Goal: Task Accomplishment & Management: Use online tool/utility

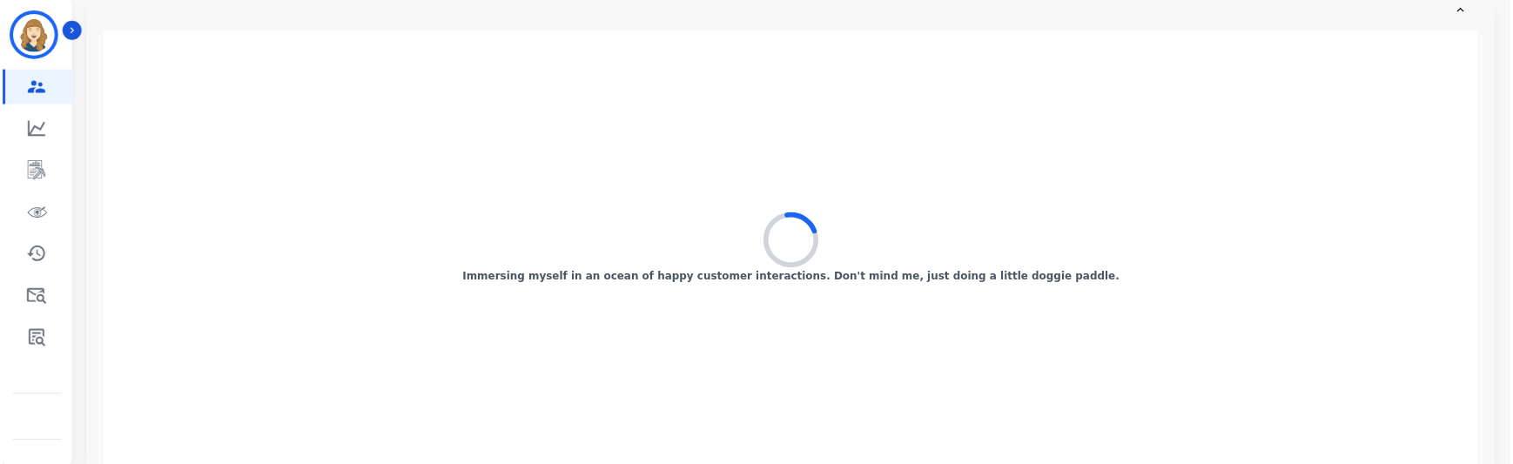
scroll to position [365, 0]
click at [19, 331] on link "Sidebar" at bounding box center [36, 337] width 67 height 35
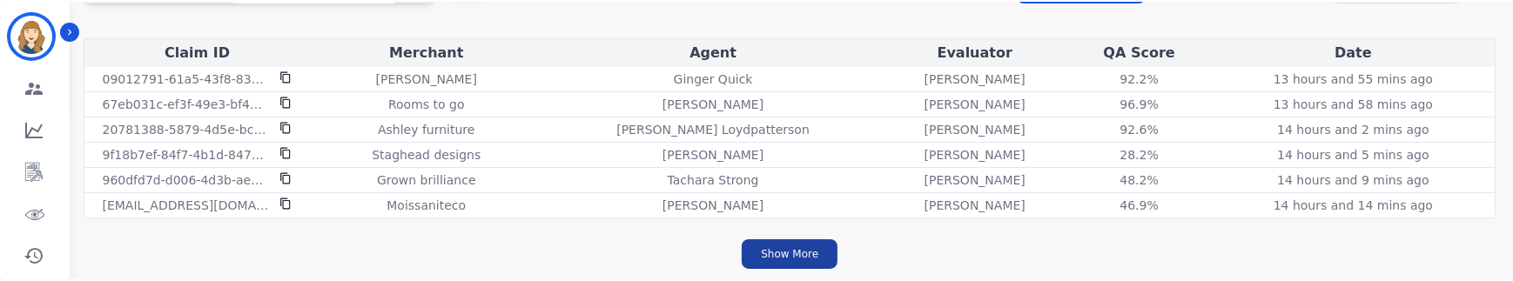
scroll to position [164, 0]
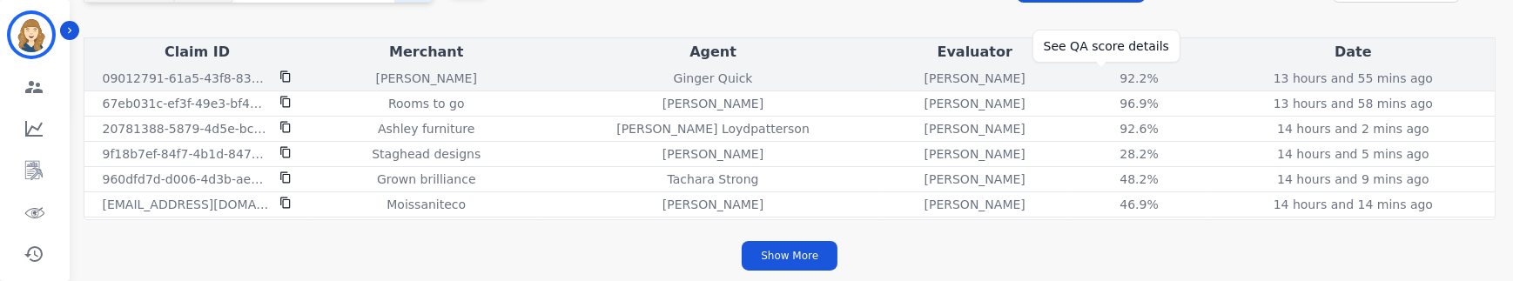
click at [1100, 83] on div "92.2%" at bounding box center [1139, 78] width 78 height 17
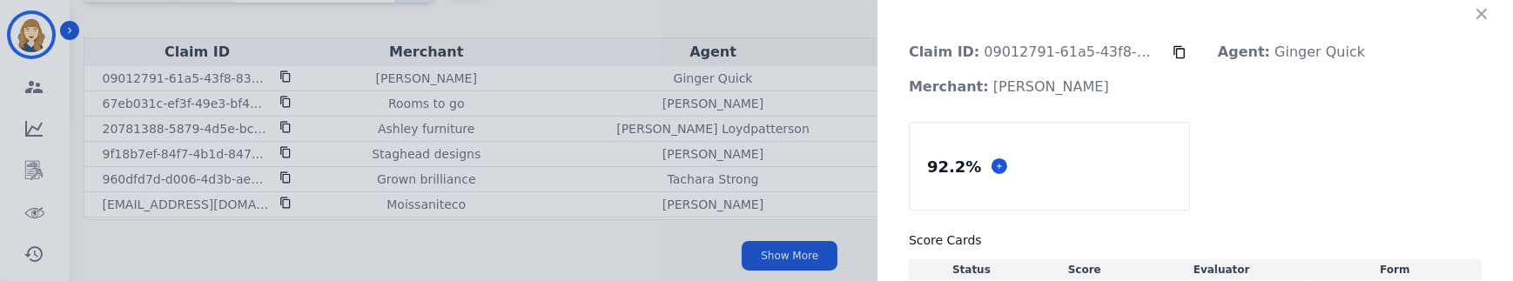
scroll to position [0, 0]
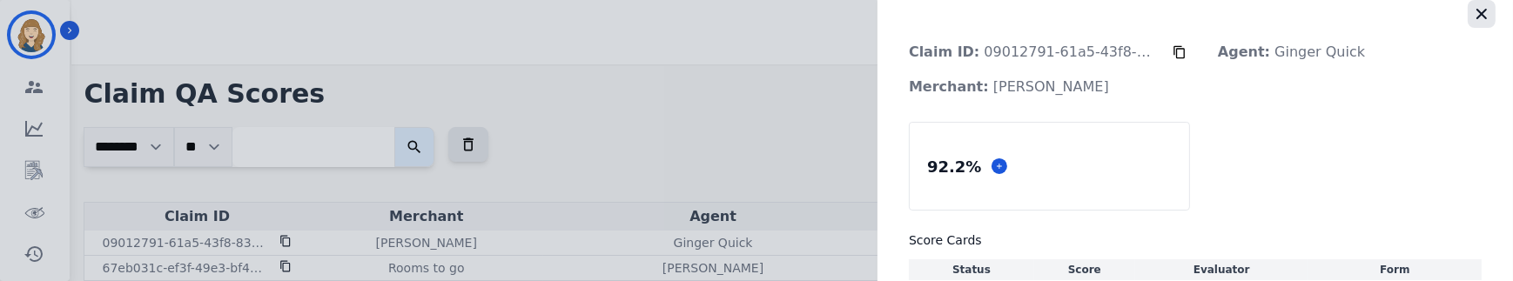
click at [1474, 16] on icon "button" at bounding box center [1481, 13] width 17 height 17
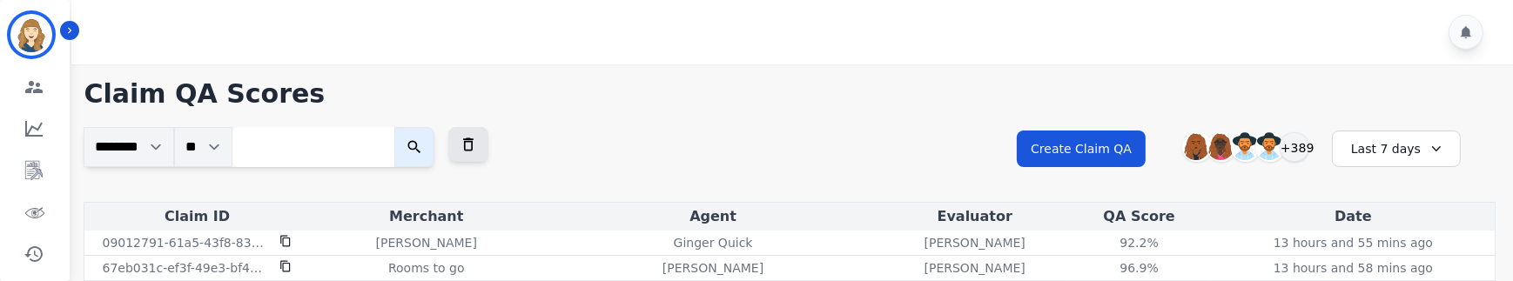
click at [359, 117] on input "search" at bounding box center [313, 147] width 162 height 40
paste input "**********"
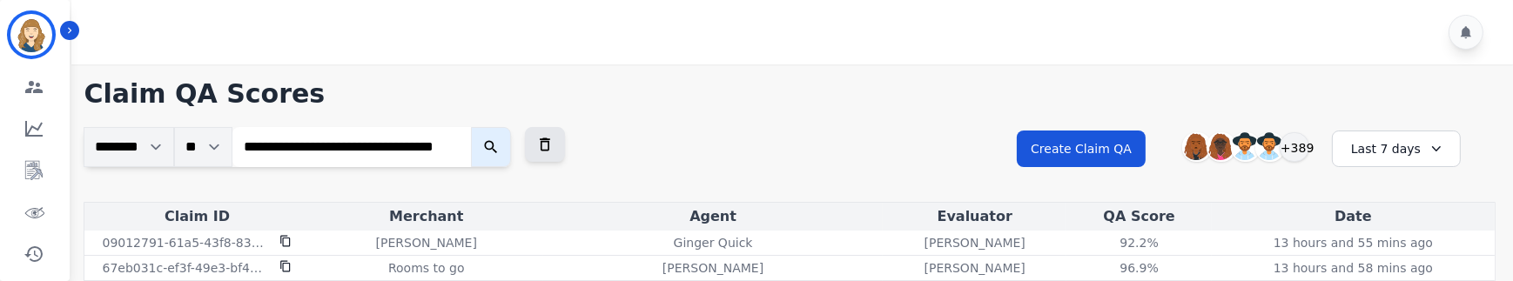
type input "**********"
click at [471, 117] on button "submit" at bounding box center [491, 147] width 40 height 40
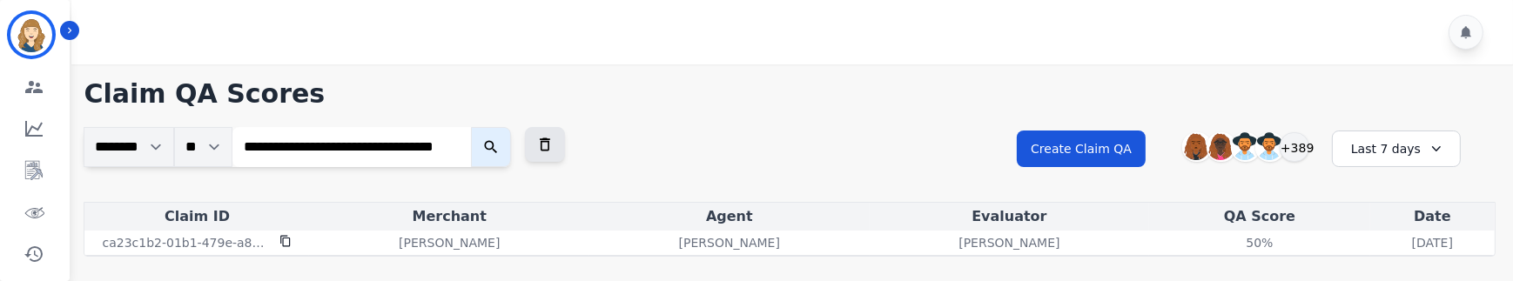
scroll to position [0, 0]
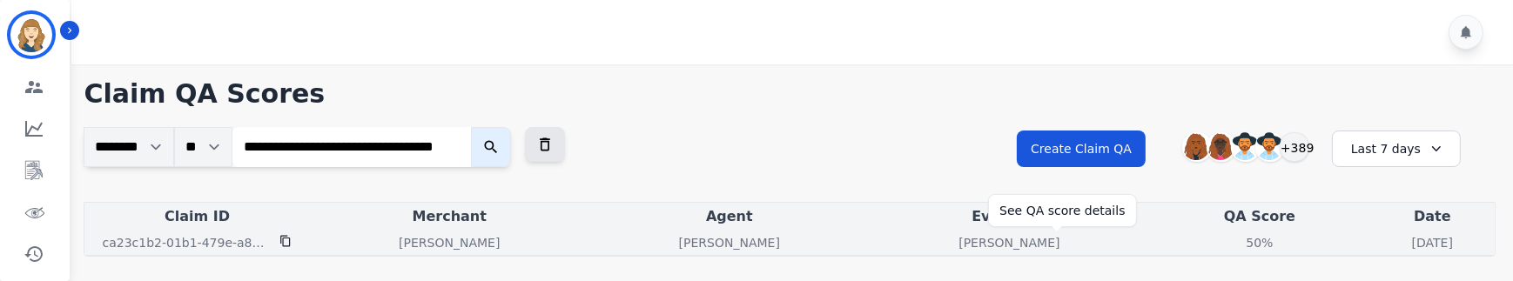
click at [1220, 117] on div "50%" at bounding box center [1259, 242] width 78 height 17
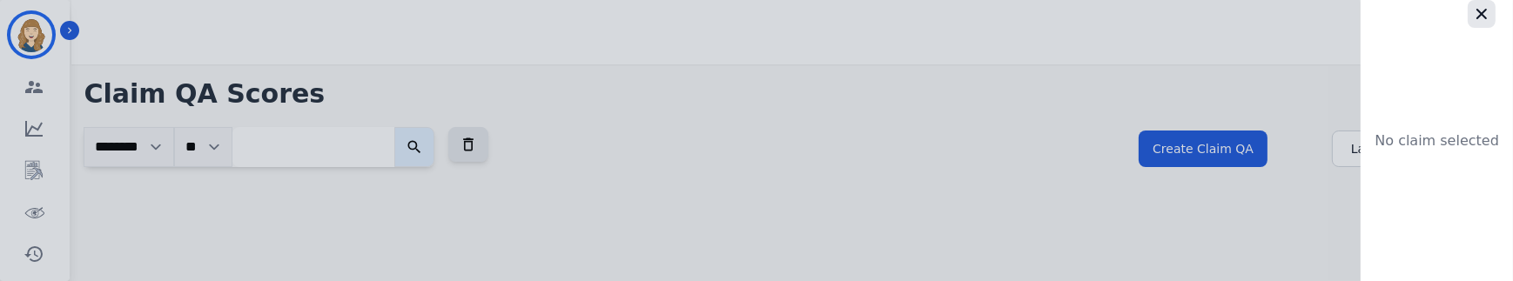
click at [1481, 23] on button "button" at bounding box center [1481, 14] width 28 height 28
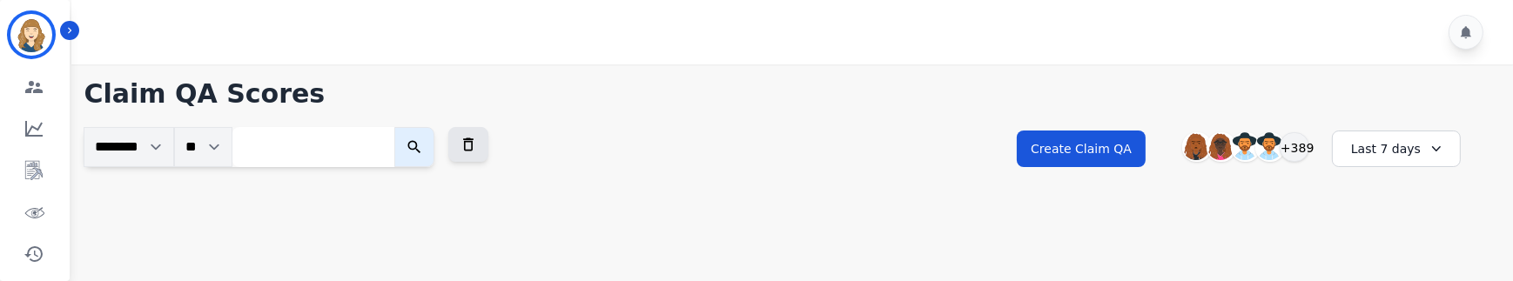
click at [345, 117] on input "search" at bounding box center [313, 147] width 162 height 40
paste input "**********"
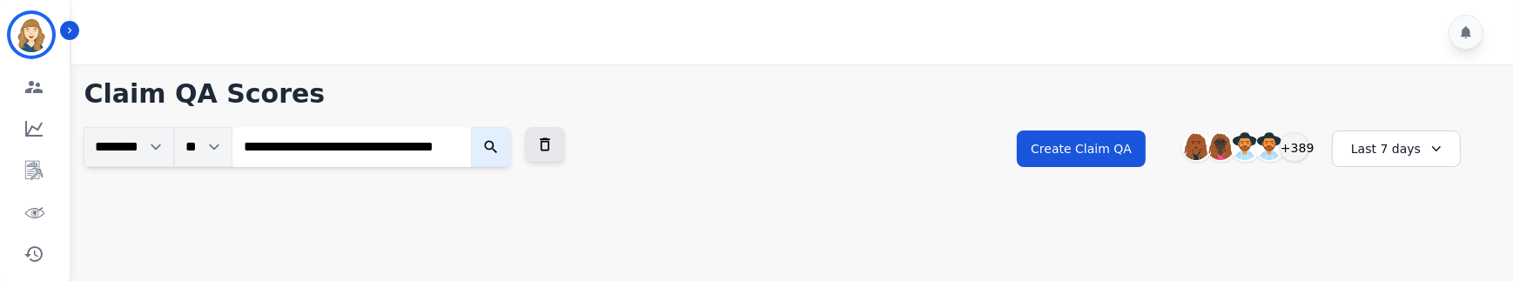
type input "**********"
click at [471, 117] on button "submit" at bounding box center [491, 147] width 40 height 40
click at [497, 117] on icon "submit" at bounding box center [490, 146] width 17 height 17
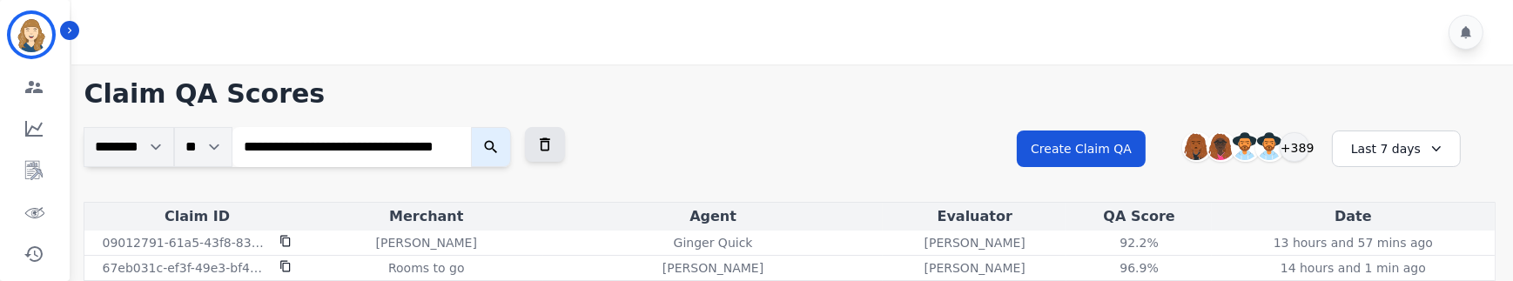
click at [493, 117] on icon "submit" at bounding box center [490, 146] width 17 height 17
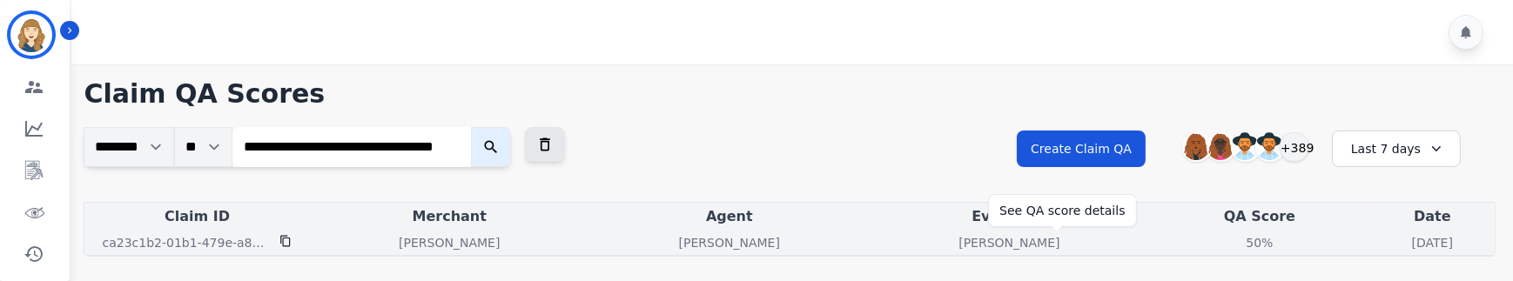
click at [1220, 117] on div "50%" at bounding box center [1259, 242] width 78 height 17
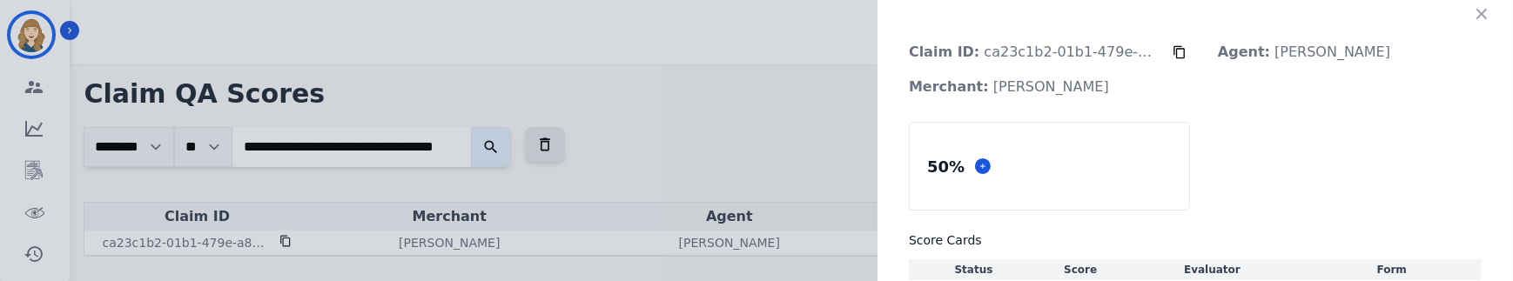
scroll to position [51, 0]
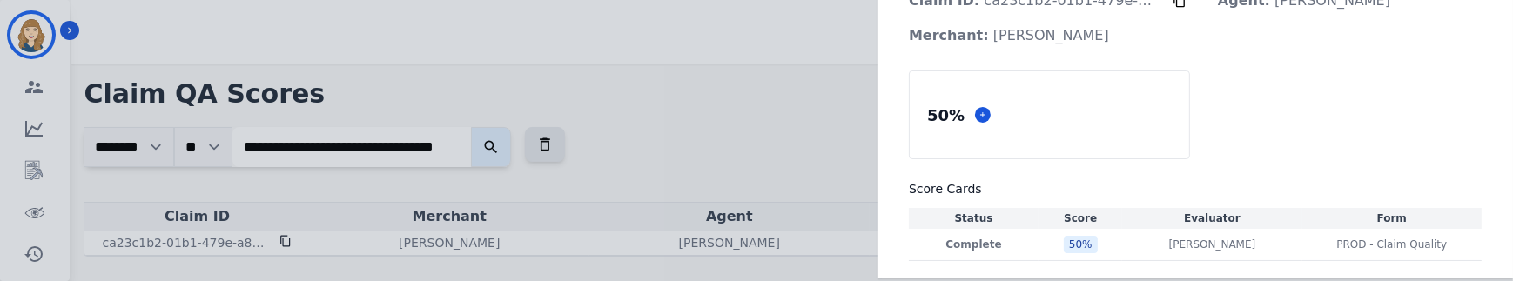
click at [773, 117] on div "Claim ID: ca23c1b2-01b1-479e-a882-a99cb13b5368 Agent: [PERSON_NAME]: [PERSON_NA…" at bounding box center [756, 140] width 1513 height 281
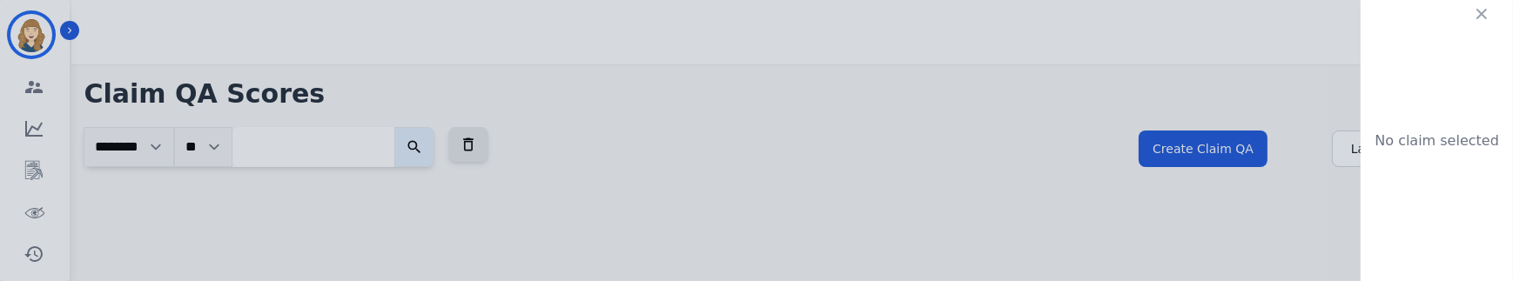
click at [1476, 9] on icon "button" at bounding box center [1481, 14] width 10 height 10
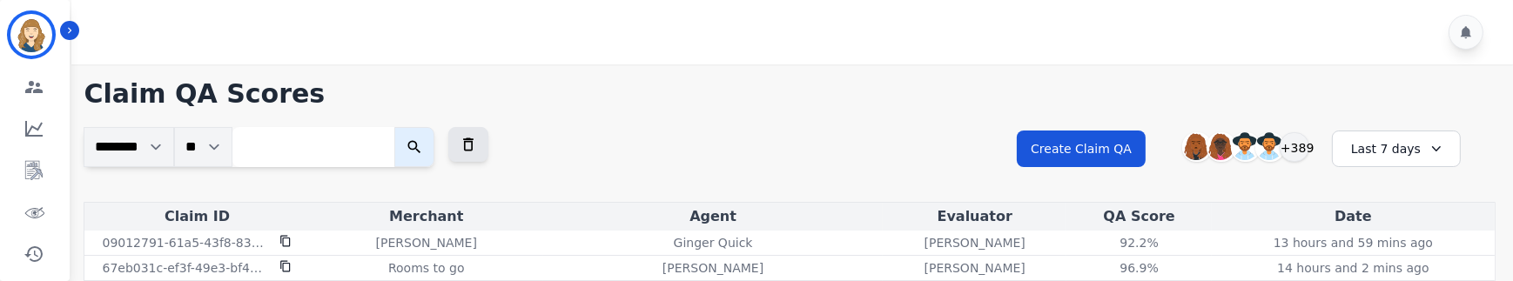
click at [386, 117] on input "search" at bounding box center [313, 147] width 162 height 40
paste input "**********"
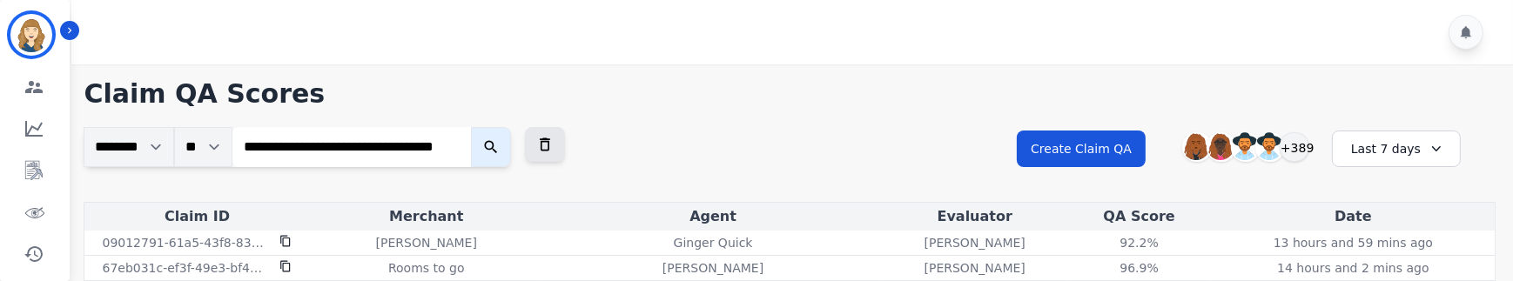
type input "**********"
click at [471, 117] on button "submit" at bounding box center [491, 147] width 40 height 40
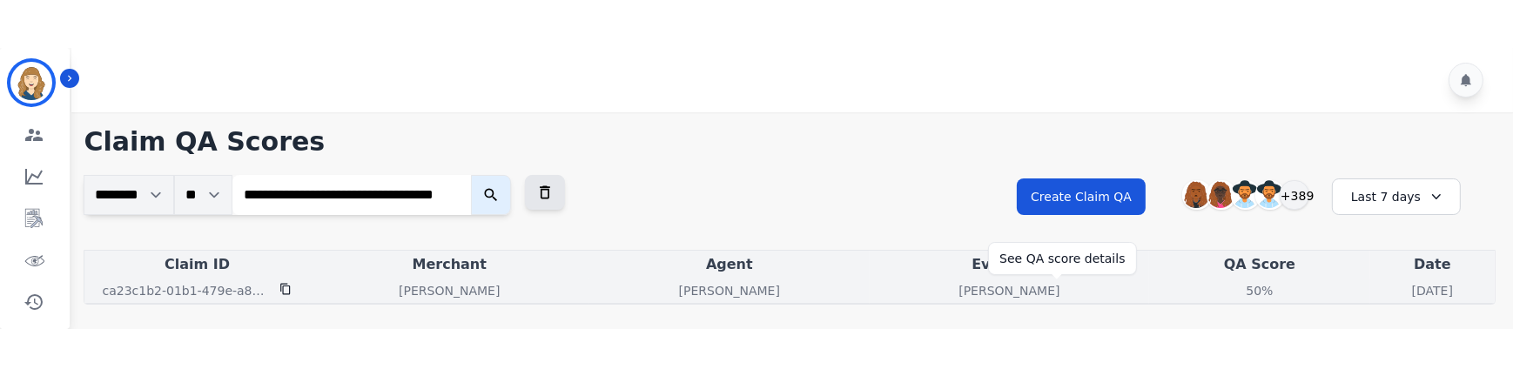
scroll to position [0, 0]
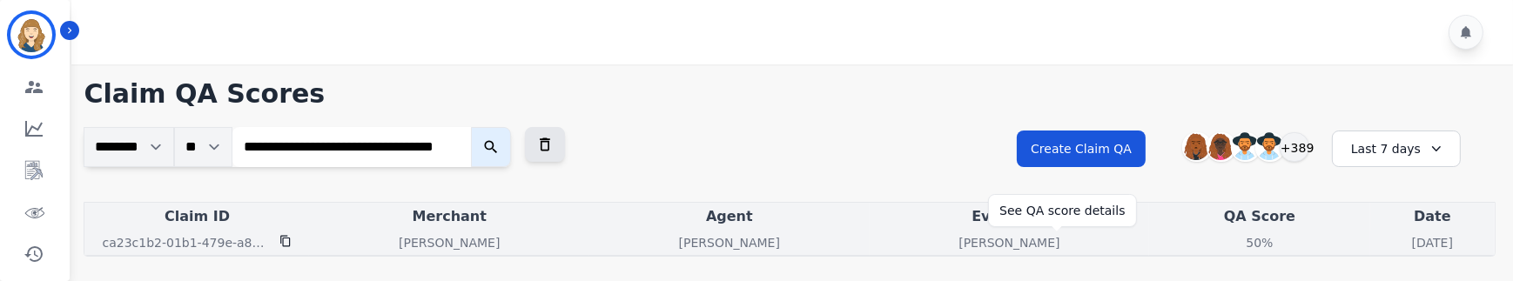
click at [1220, 117] on div "50%" at bounding box center [1259, 242] width 78 height 17
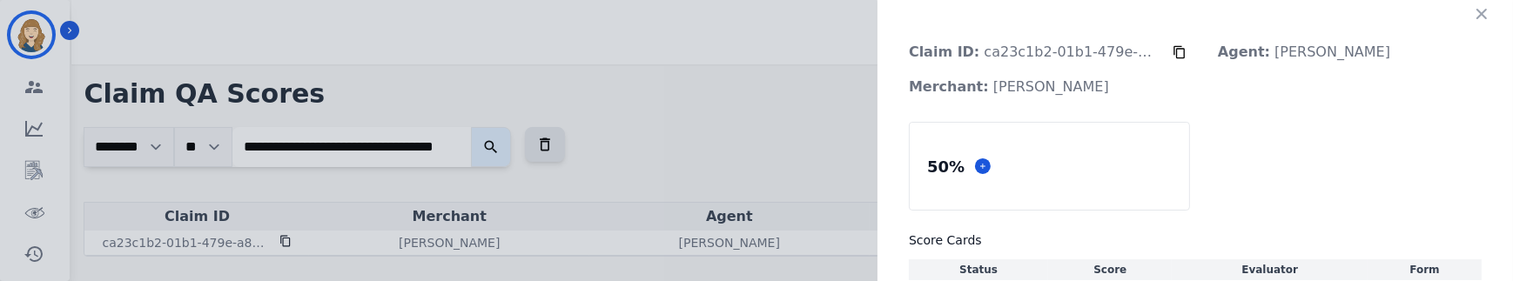
click at [783, 117] on div "Claim ID: ca23c1b2-01b1-479e-a882-a99cb13b5368 Agent: [PERSON_NAME]: [PERSON_NA…" at bounding box center [756, 140] width 1513 height 281
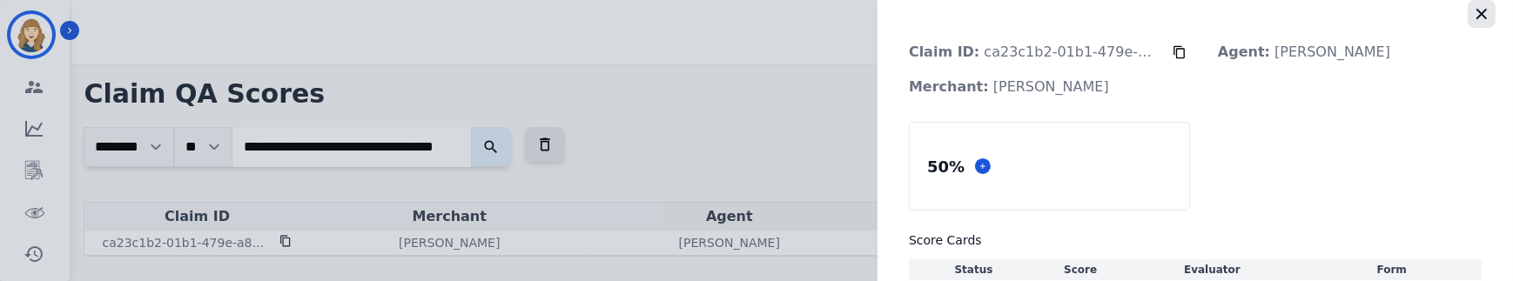
click at [1473, 17] on icon "button" at bounding box center [1481, 13] width 17 height 17
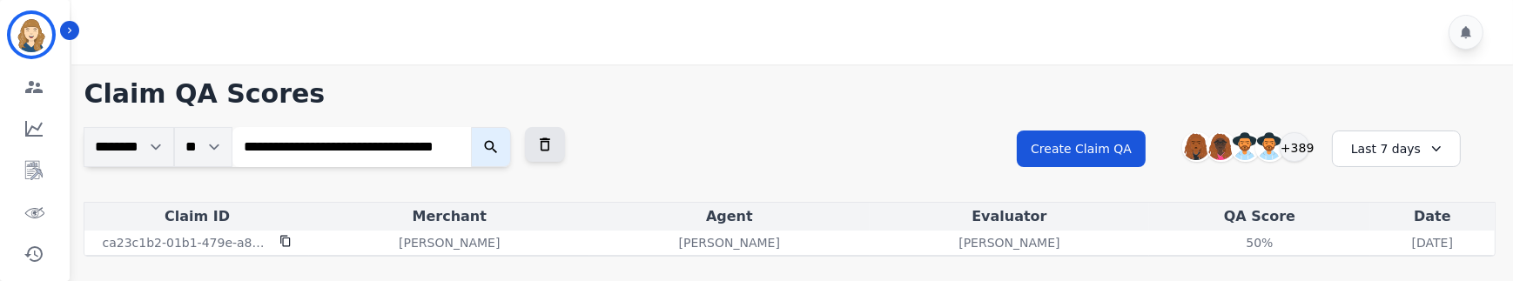
click at [375, 117] on input "**********" at bounding box center [351, 147] width 238 height 40
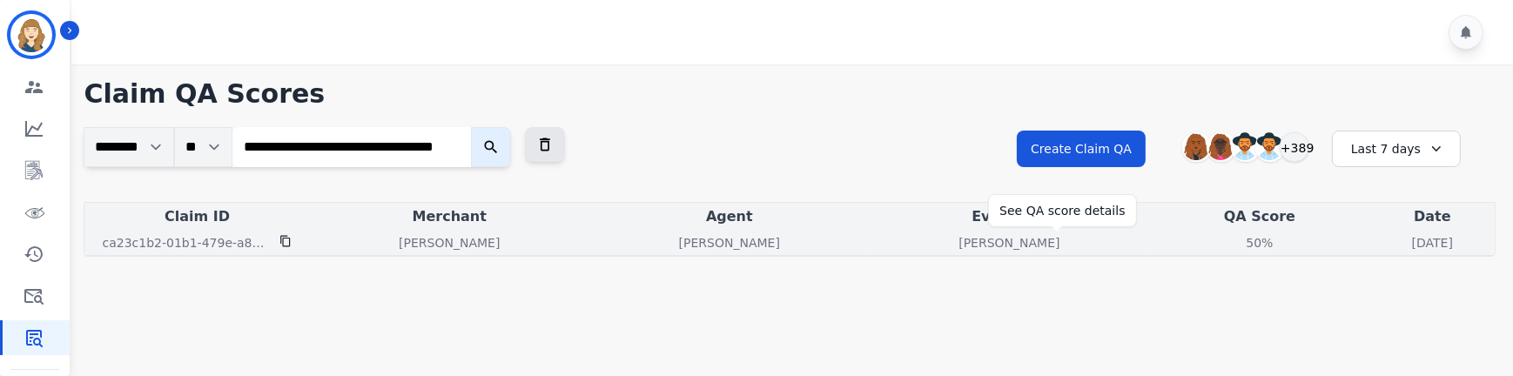
click at [1220, 117] on div "50%" at bounding box center [1259, 242] width 78 height 17
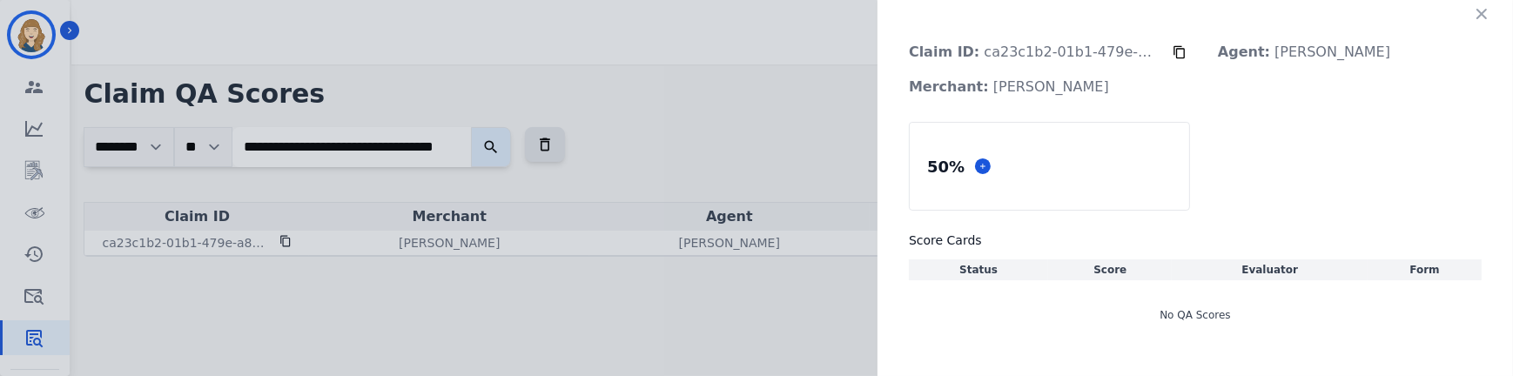
click at [1226, 117] on div "No QA Scores" at bounding box center [1195, 315] width 573 height 49
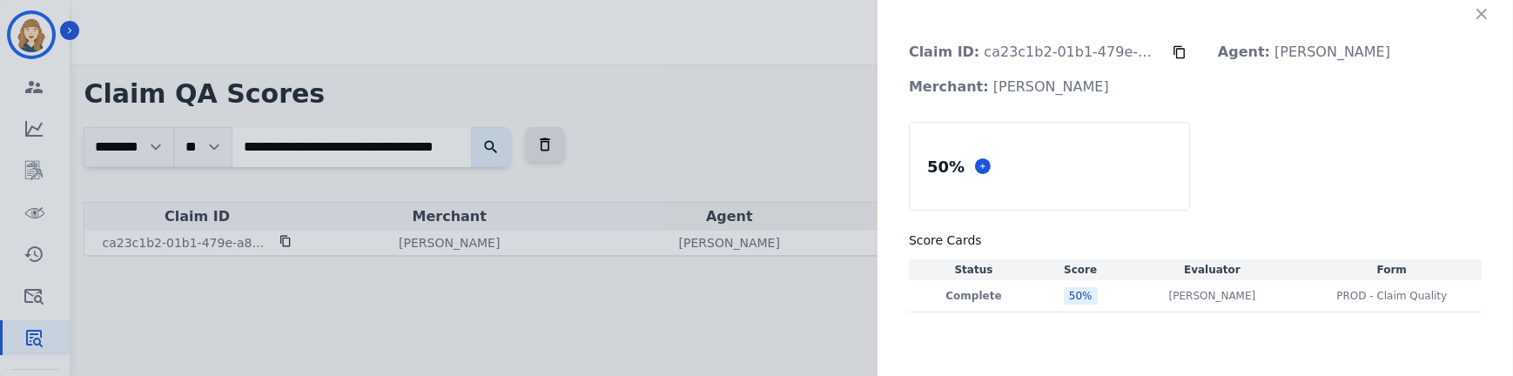
scroll to position [8, 0]
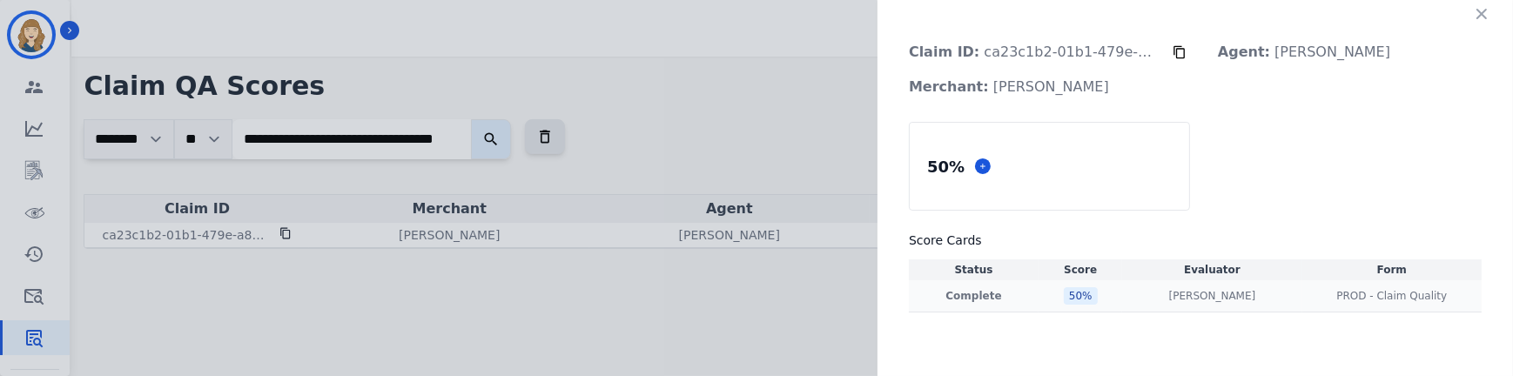
click at [970, 117] on p "Complete" at bounding box center [973, 296] width 123 height 14
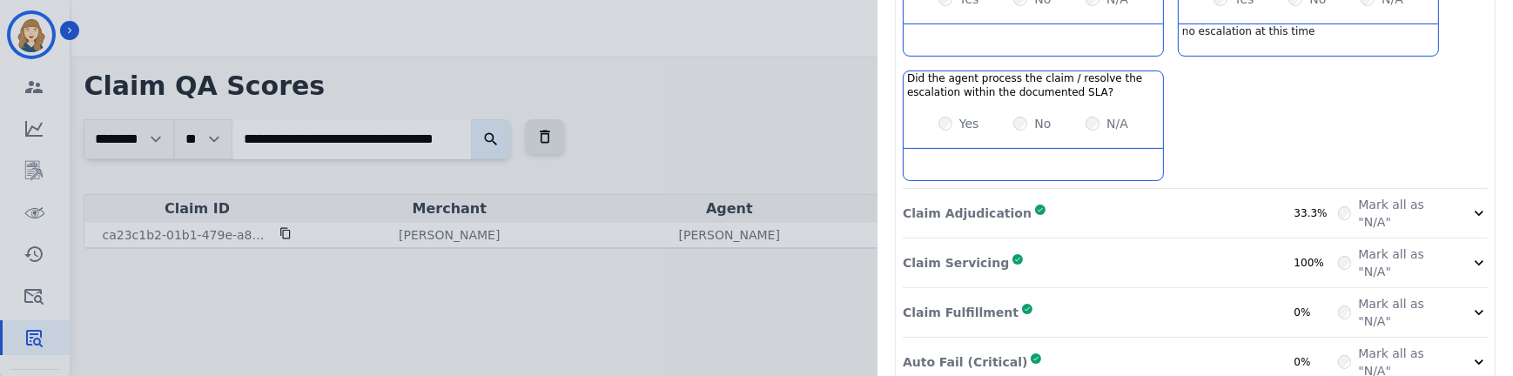
scroll to position [482, 0]
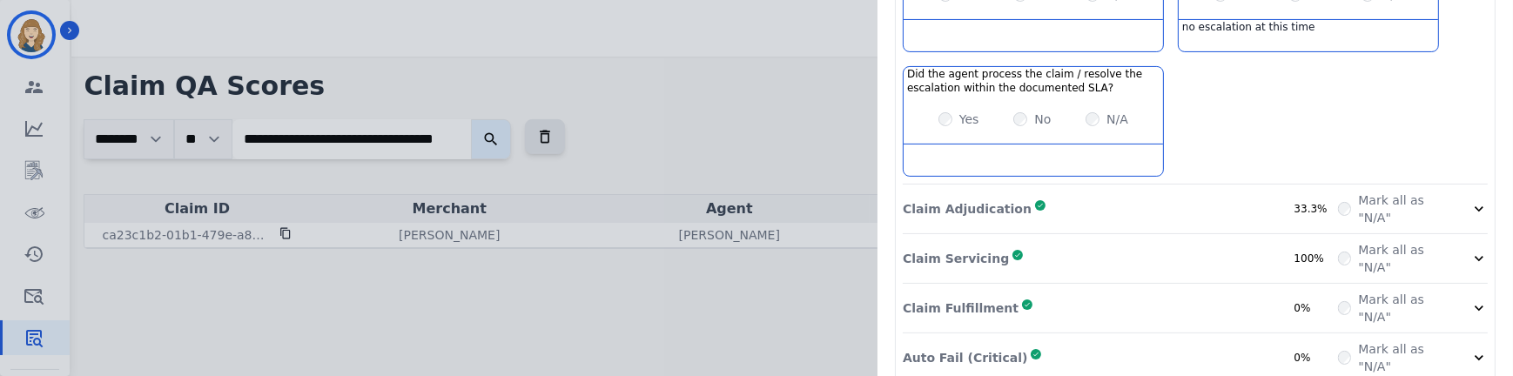
click at [1087, 117] on div "Claim Adjudication Complete 33.3%" at bounding box center [1120, 208] width 435 height 35
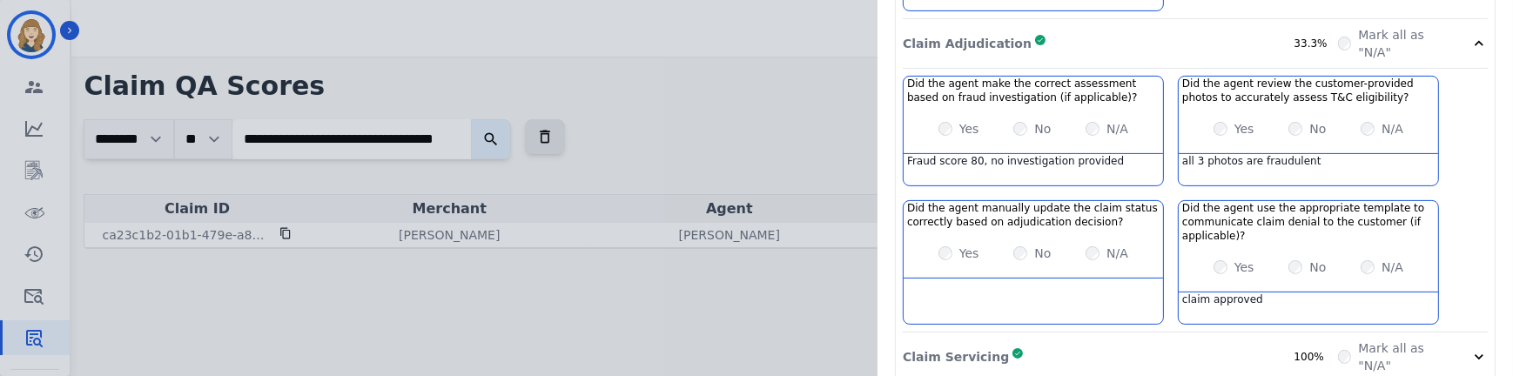
scroll to position [679, 0]
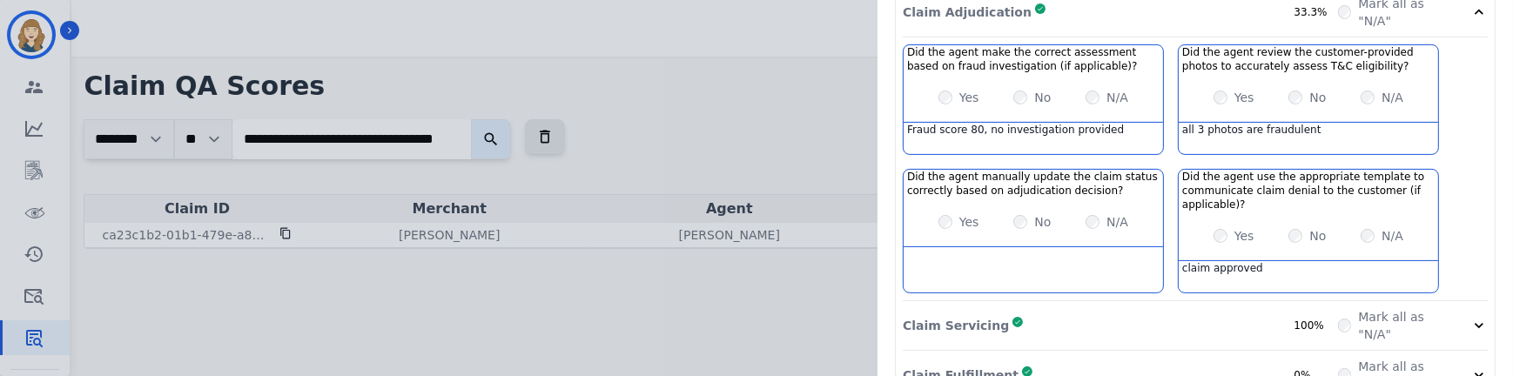
click at [975, 117] on p "Claim Servicing" at bounding box center [956, 325] width 106 height 17
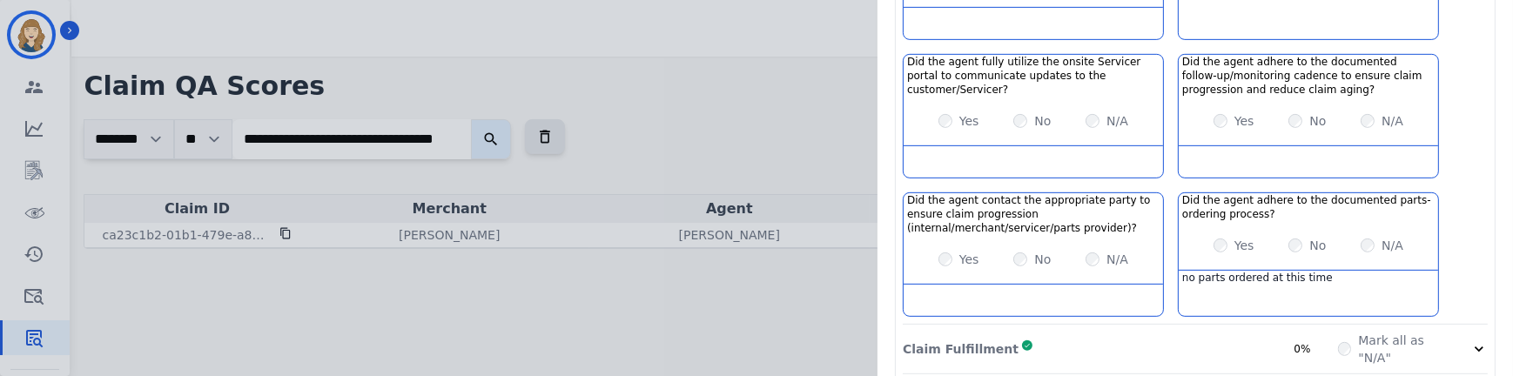
scroll to position [1194, 0]
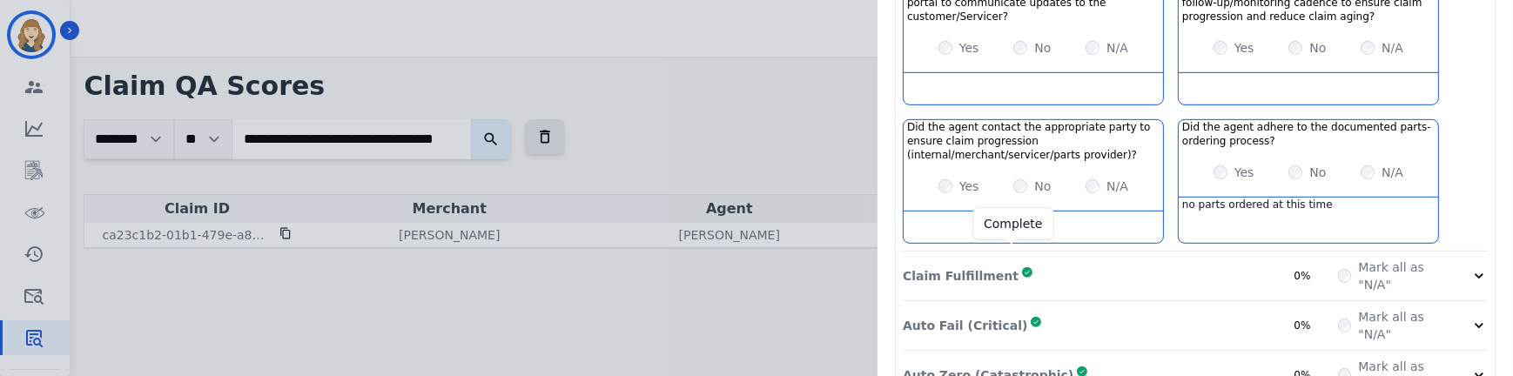
click at [1024, 117] on icon at bounding box center [1027, 272] width 7 height 9
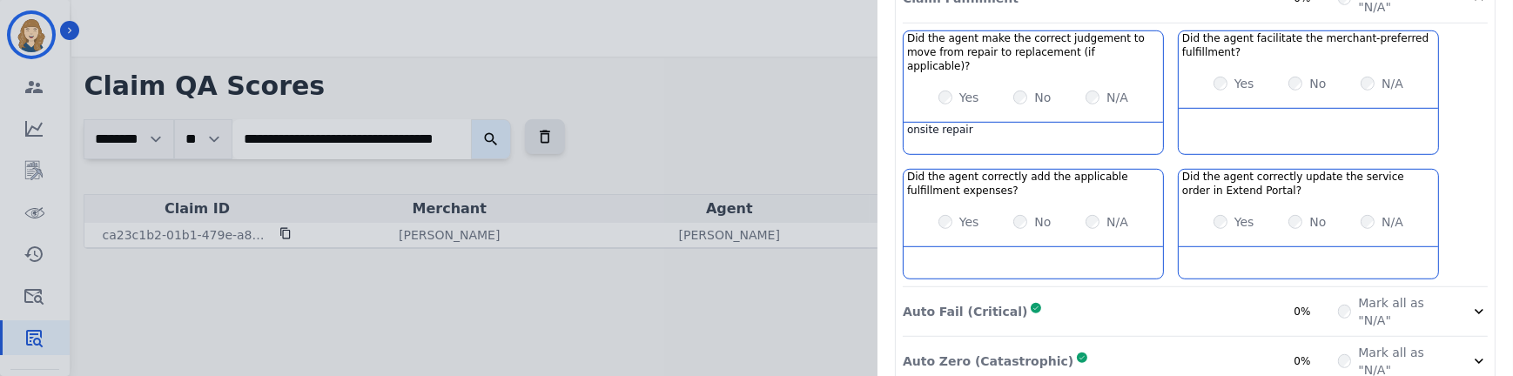
scroll to position [1515, 0]
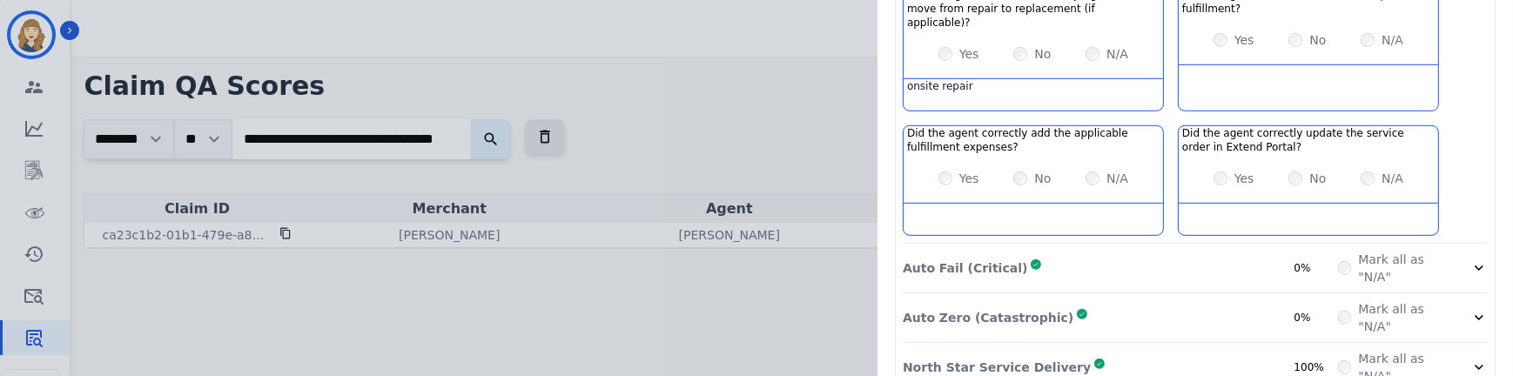
click at [1079, 117] on div "Auto Fail (Critical) Complete 0%" at bounding box center [1120, 268] width 435 height 35
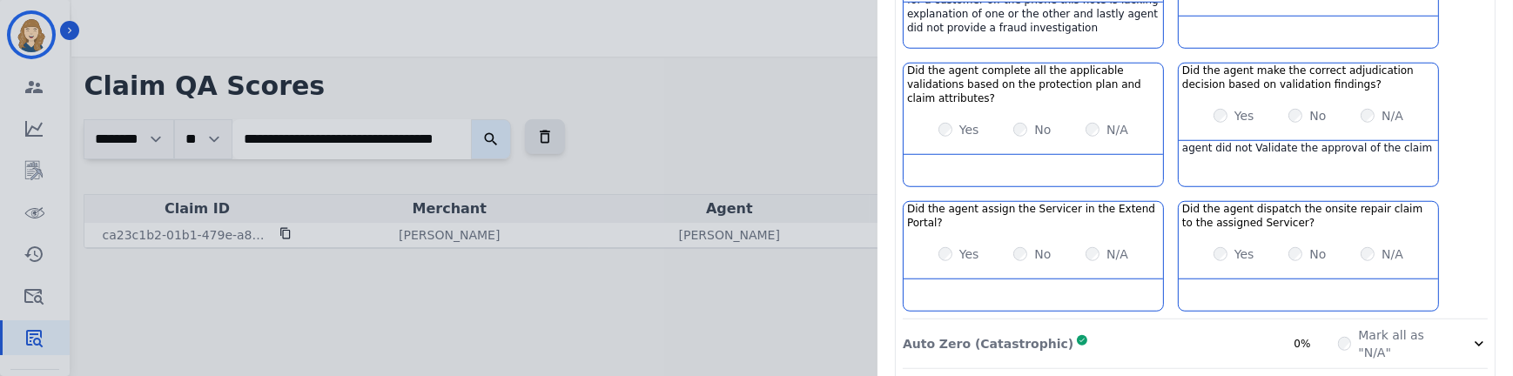
scroll to position [1903, 0]
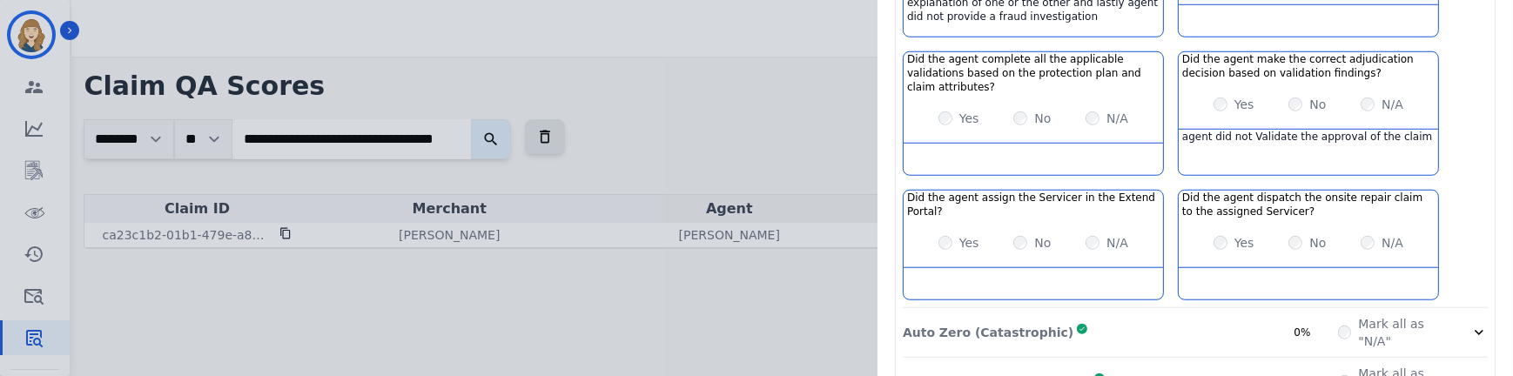
click at [966, 117] on p "Auto Zero (Catastrophic)" at bounding box center [988, 332] width 171 height 17
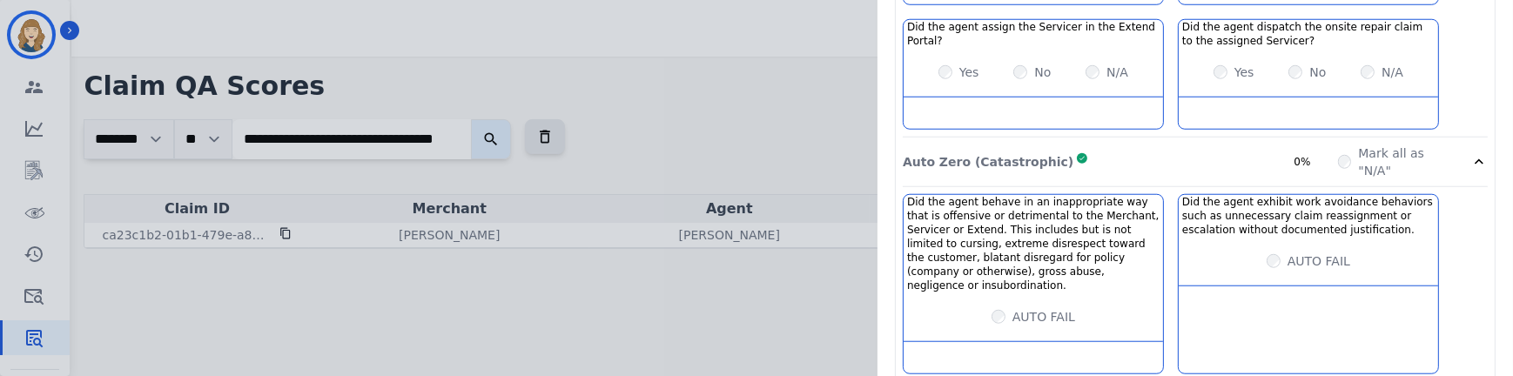
scroll to position [2084, 0]
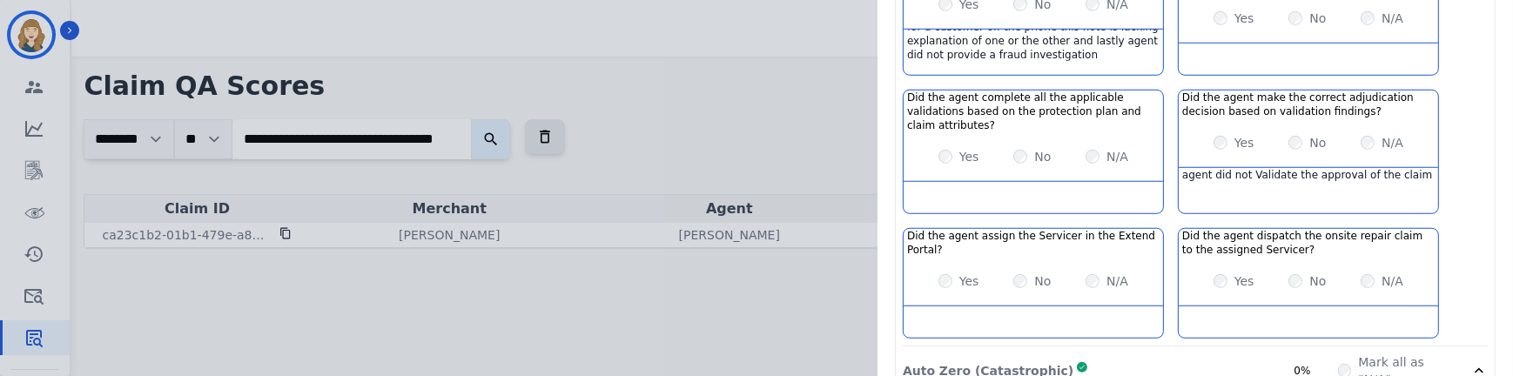
scroll to position [2222, 0]
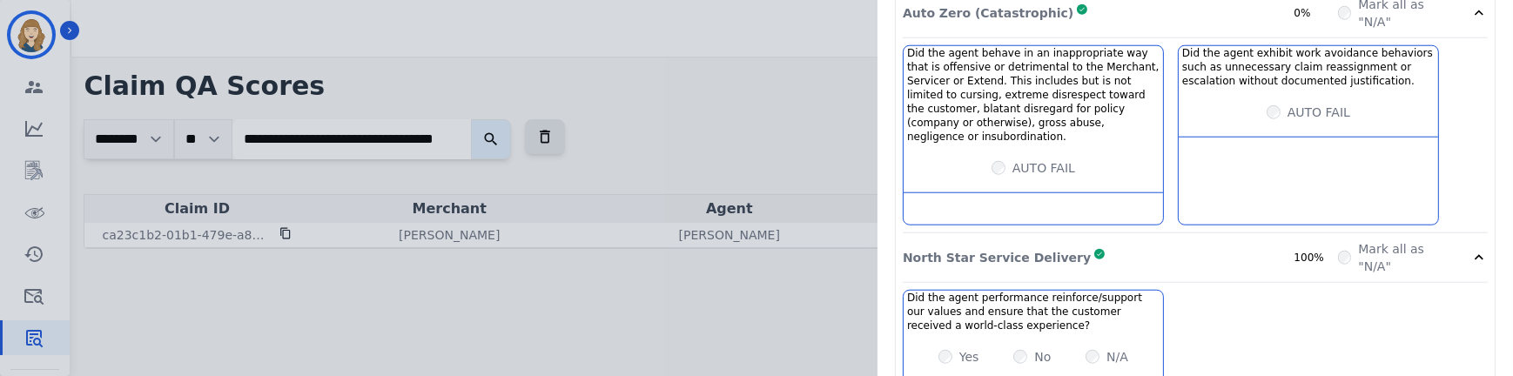
click at [1012, 117] on p "North Star Service Delivery" at bounding box center [997, 257] width 188 height 17
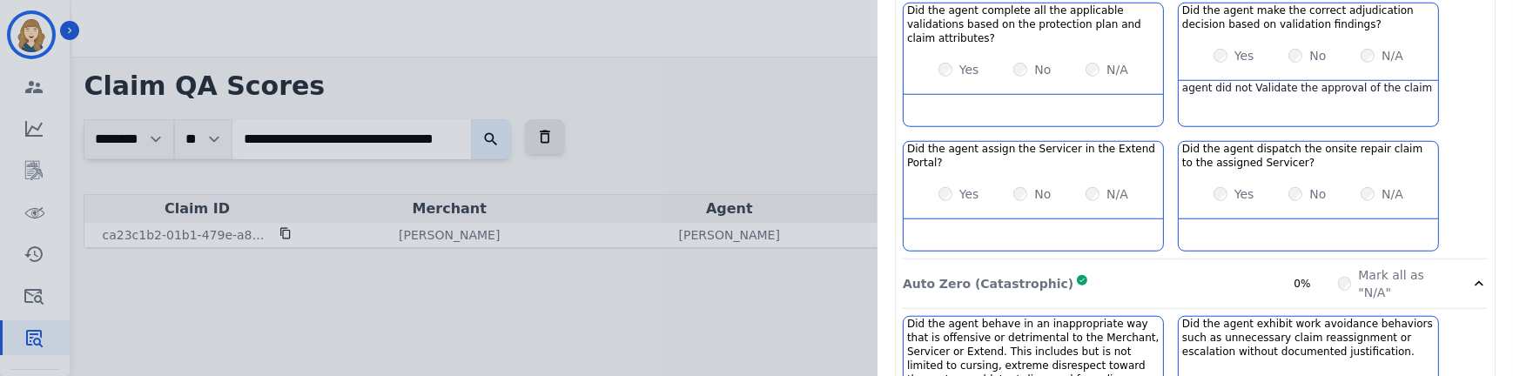
click at [987, 117] on p "Auto Zero (Catastrophic)" at bounding box center [988, 283] width 171 height 17
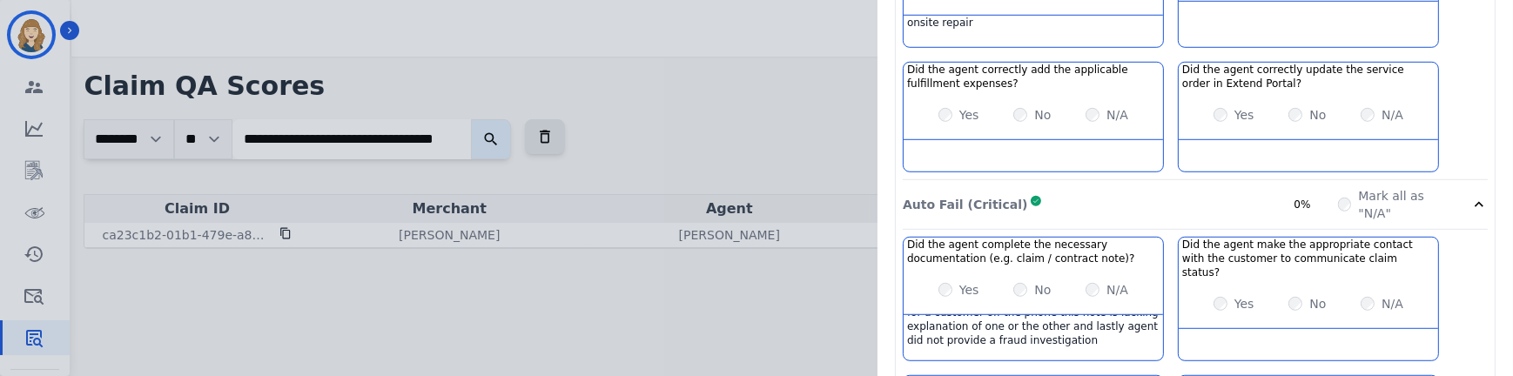
scroll to position [1541, 0]
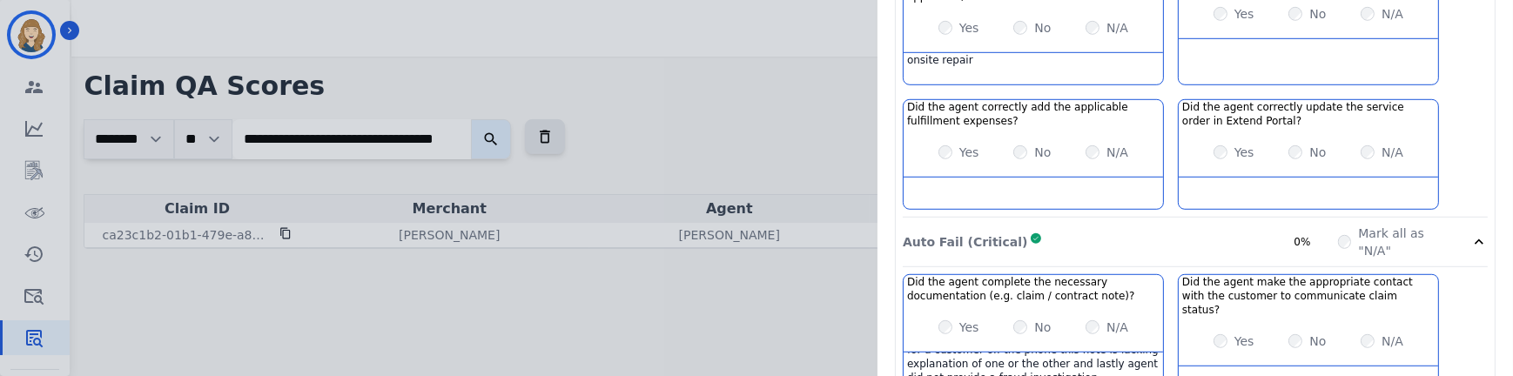
click at [958, 117] on p "Auto Fail (Critical)" at bounding box center [965, 241] width 124 height 17
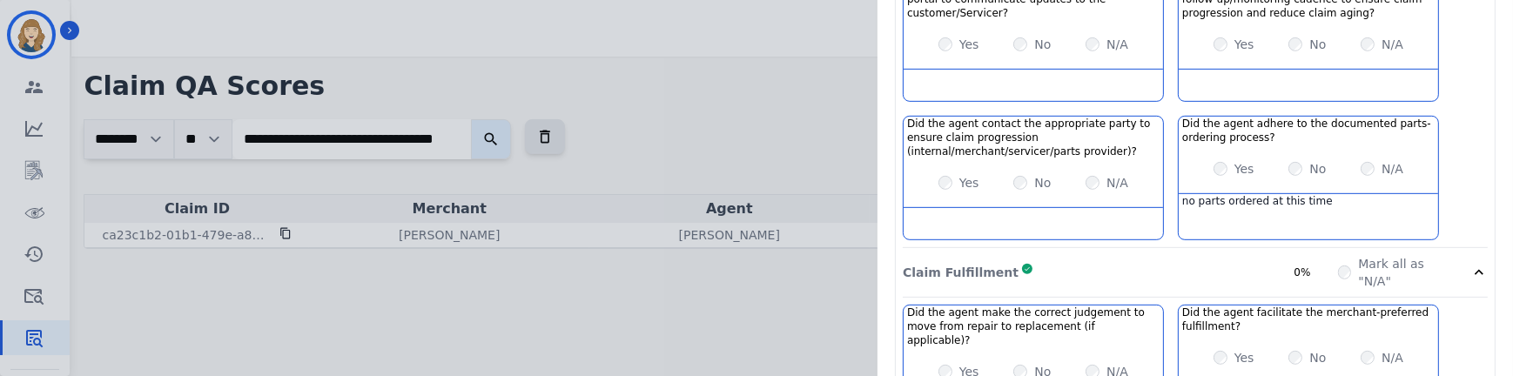
scroll to position [1169, 0]
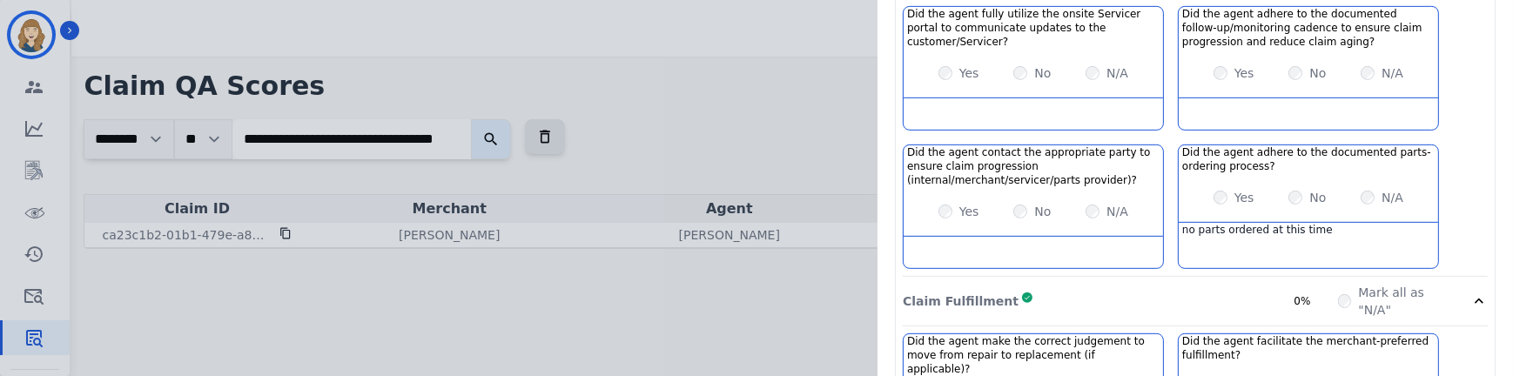
click at [950, 117] on p "Claim Fulfillment" at bounding box center [961, 300] width 116 height 17
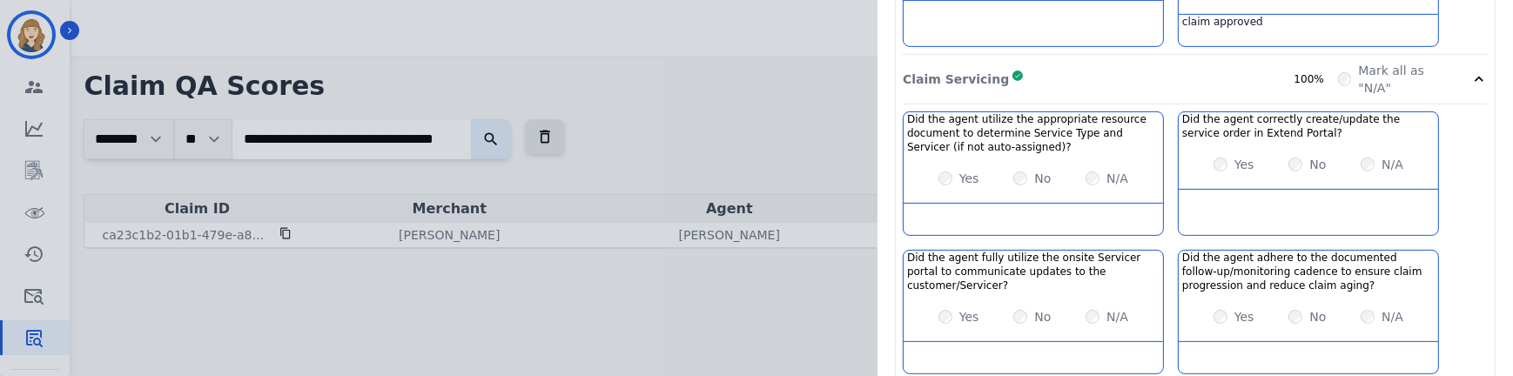
scroll to position [866, 0]
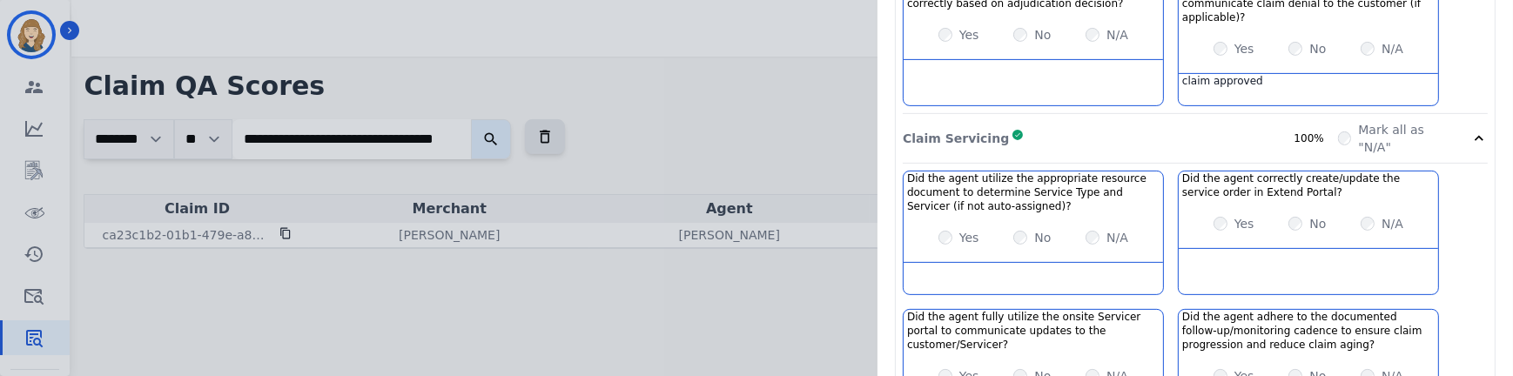
click at [952, 117] on p "Claim Servicing" at bounding box center [956, 138] width 106 height 17
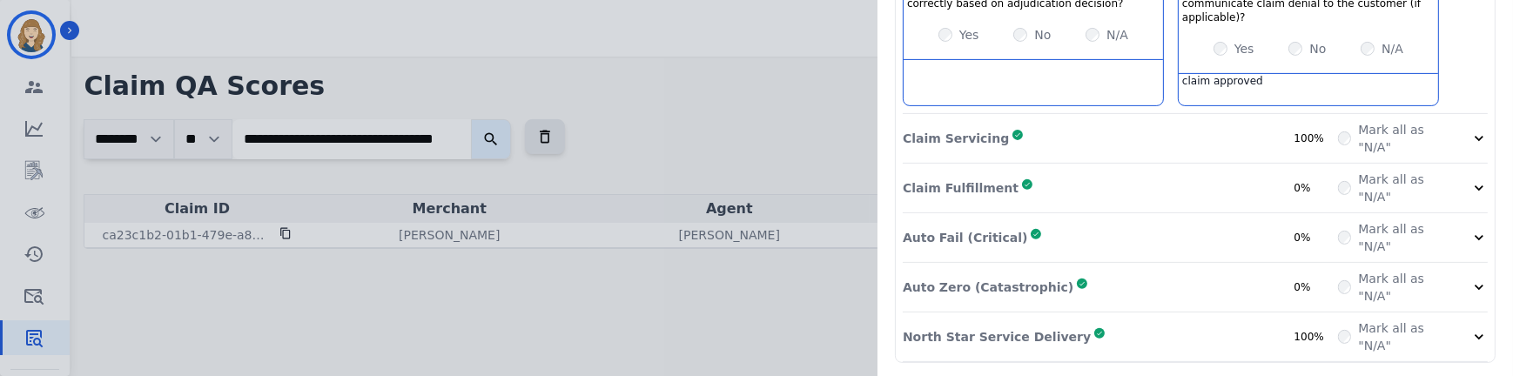
scroll to position [555, 0]
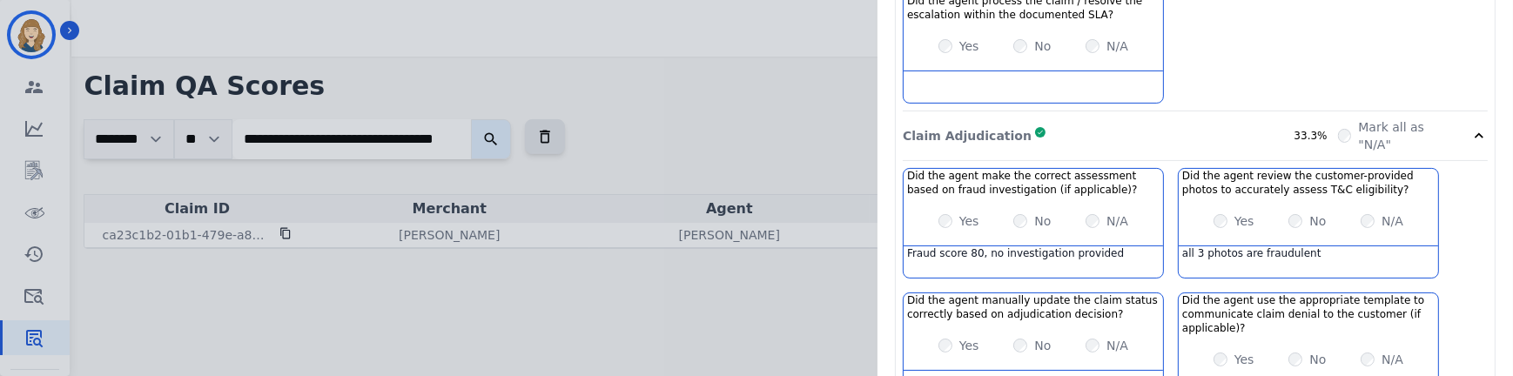
click at [948, 117] on p "Claim Adjudication" at bounding box center [967, 135] width 129 height 17
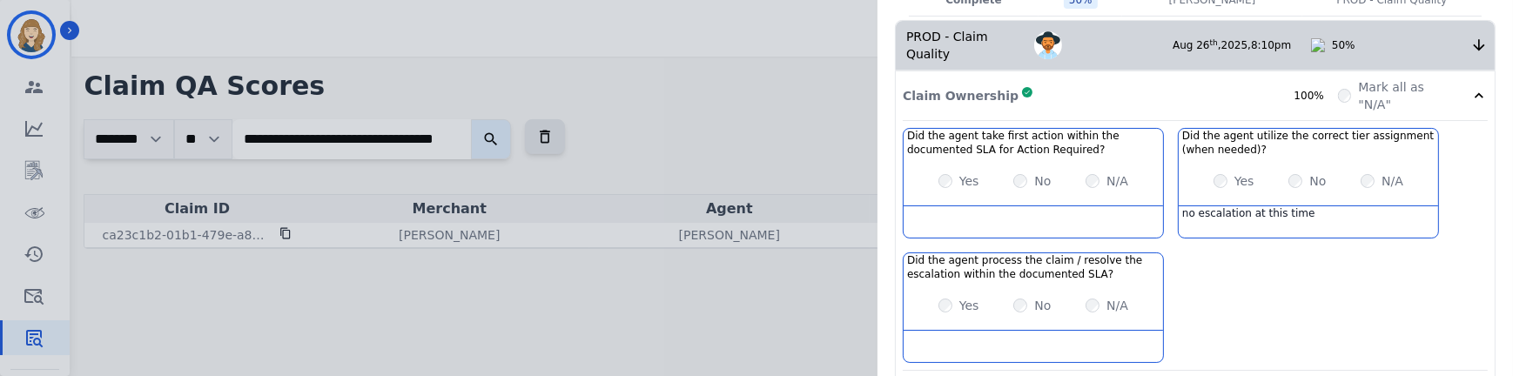
scroll to position [287, 0]
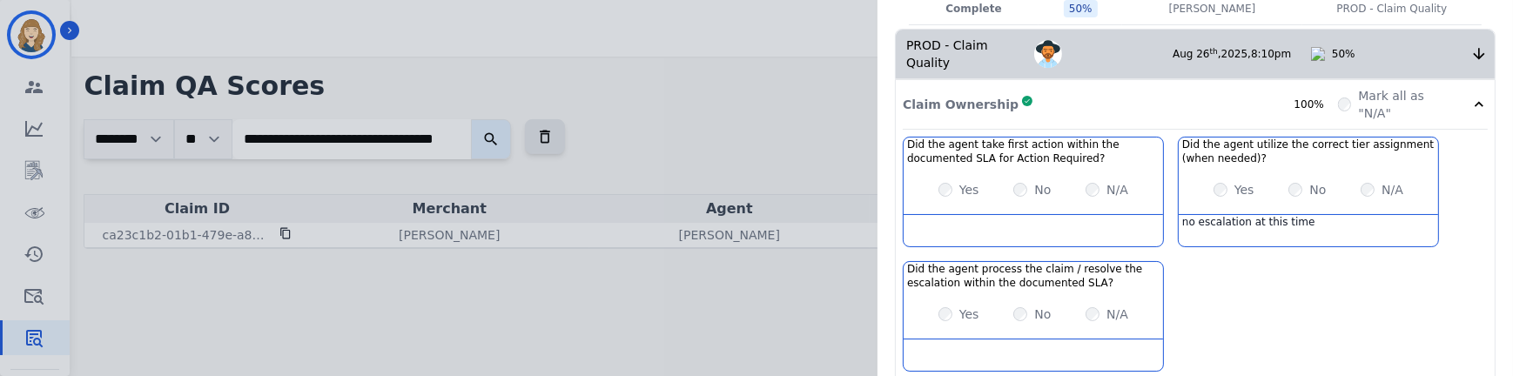
click at [940, 96] on p "Claim Ownership" at bounding box center [961, 104] width 116 height 17
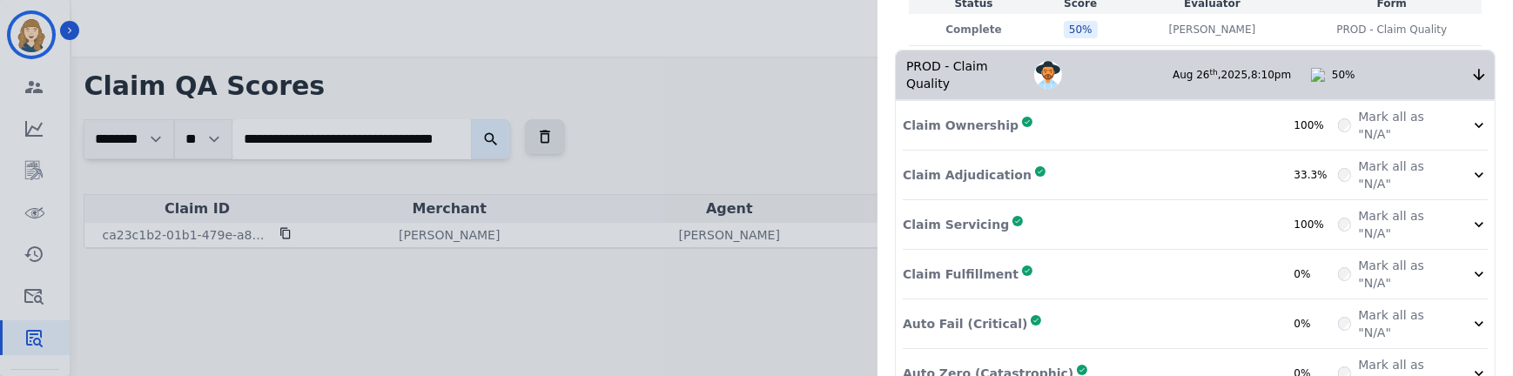
scroll to position [265, 0]
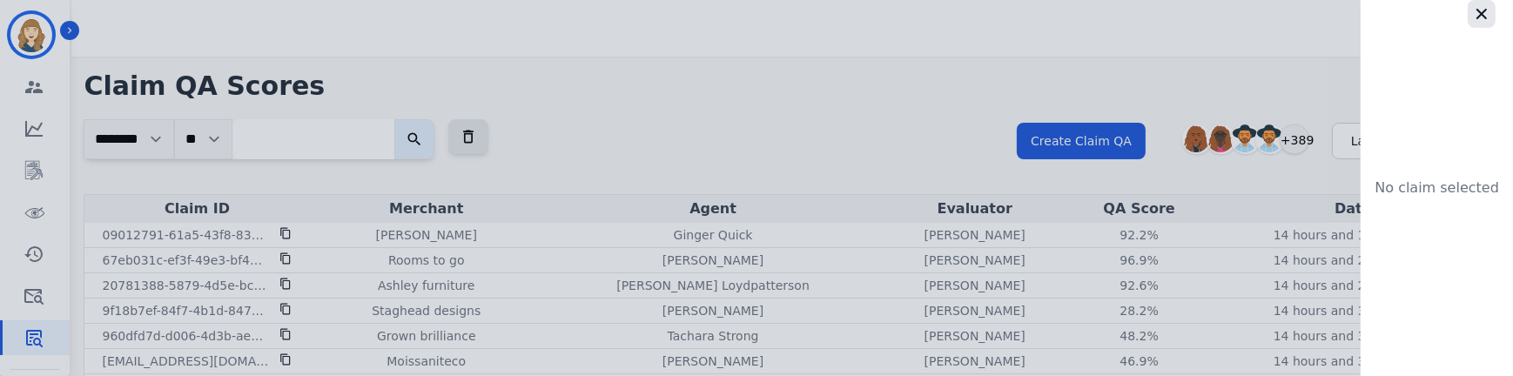
click at [1483, 8] on icon "button" at bounding box center [1481, 13] width 17 height 17
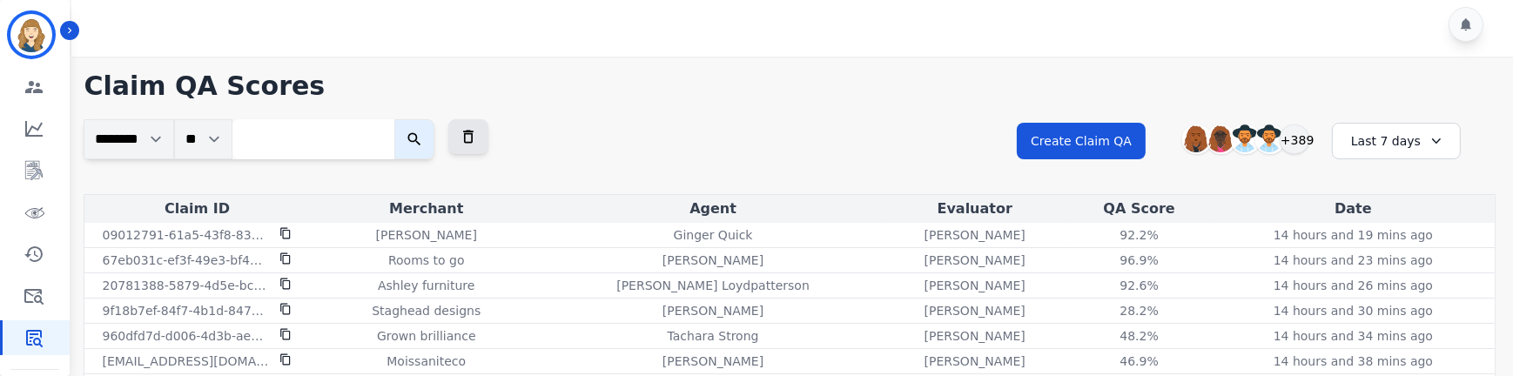
click at [381, 117] on input "search" at bounding box center [313, 139] width 162 height 40
paste input "**********"
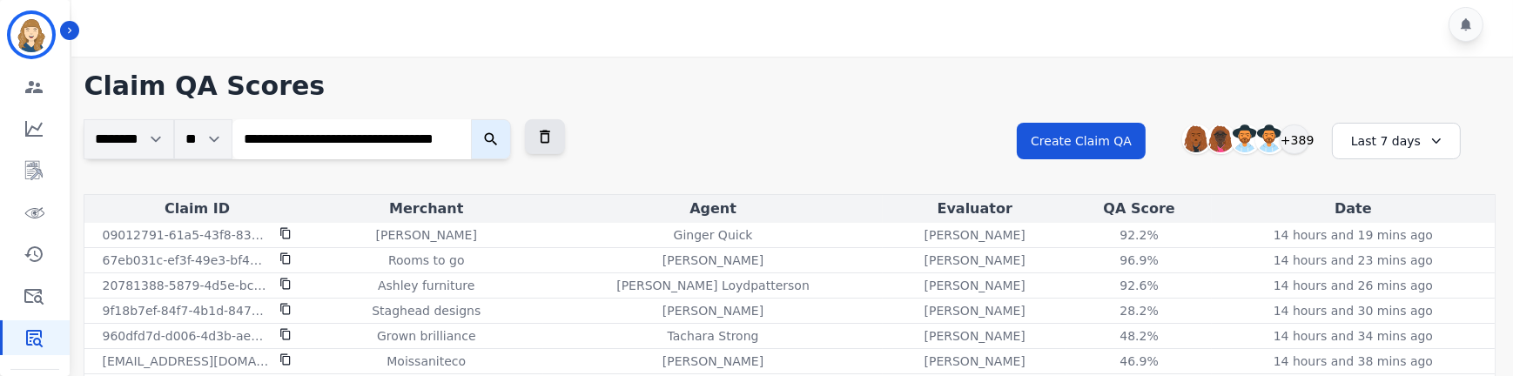
type input "**********"
click at [471, 117] on button "submit" at bounding box center [491, 139] width 40 height 40
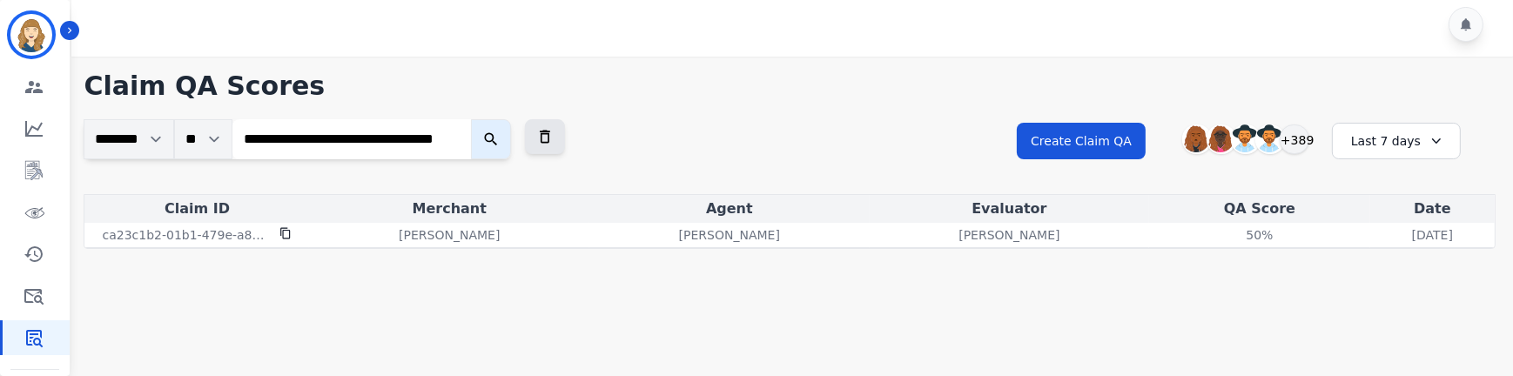
scroll to position [0, 0]
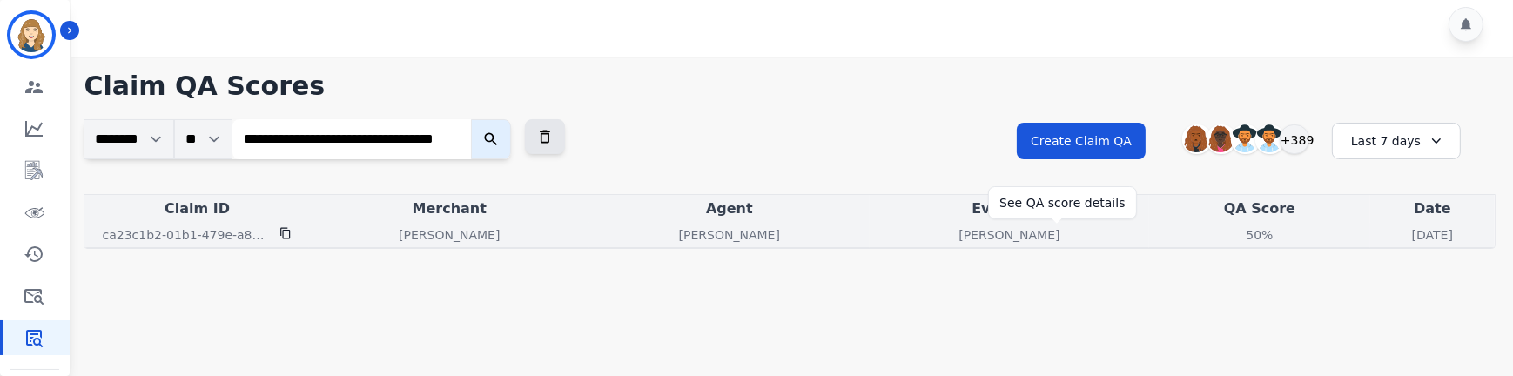
click at [1220, 117] on div "50%" at bounding box center [1259, 234] width 78 height 17
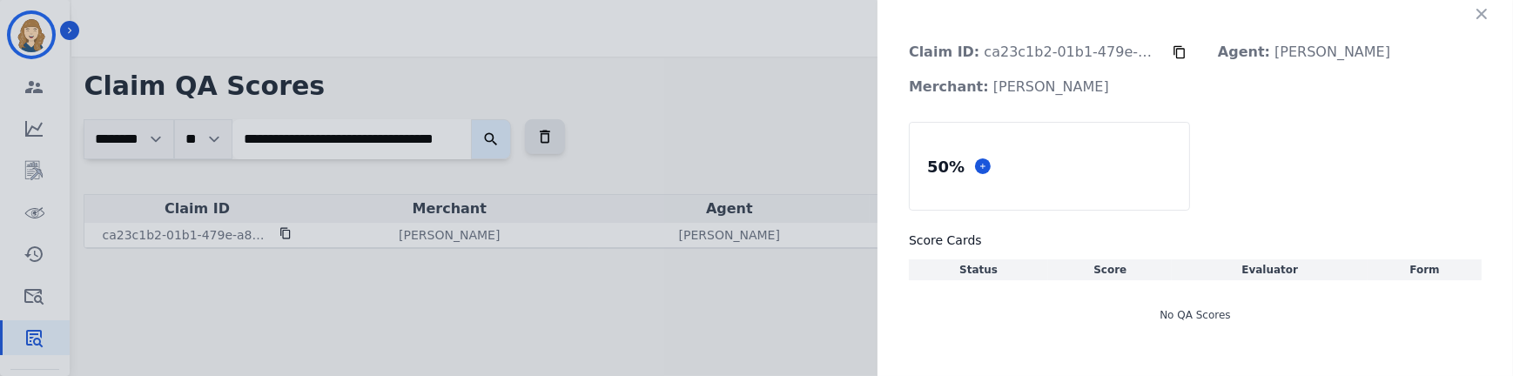
click at [1167, 117] on div "No QA Scores" at bounding box center [1195, 315] width 573 height 49
click at [1011, 117] on div "No QA Scores" at bounding box center [1195, 315] width 573 height 49
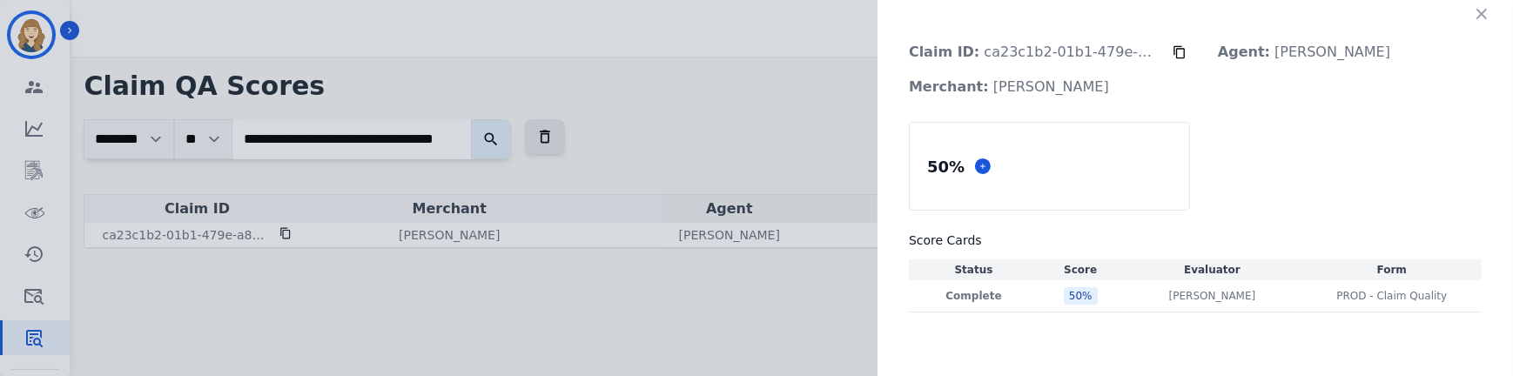
click at [1011, 117] on p "Complete" at bounding box center [973, 296] width 123 height 14
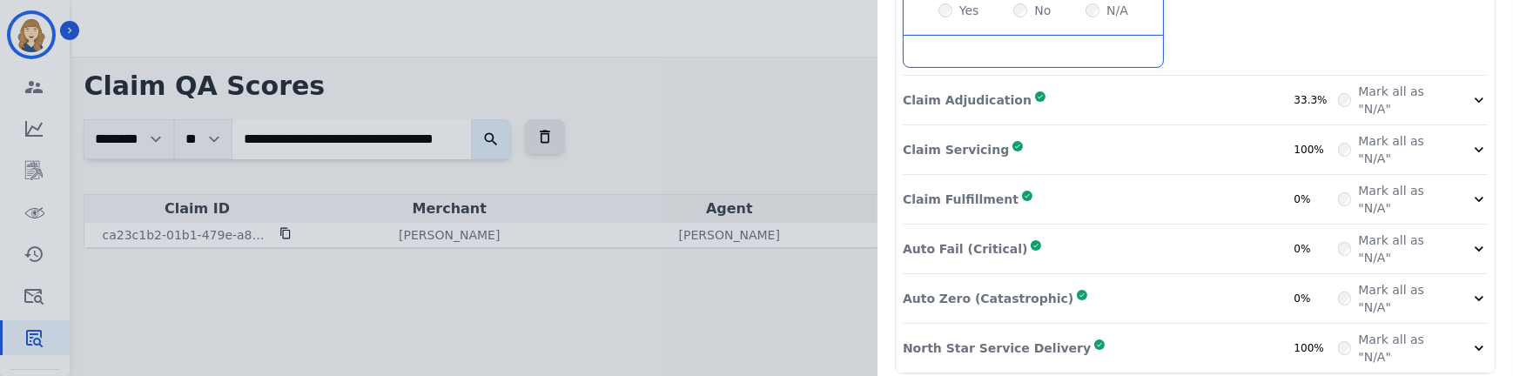
scroll to position [564, 0]
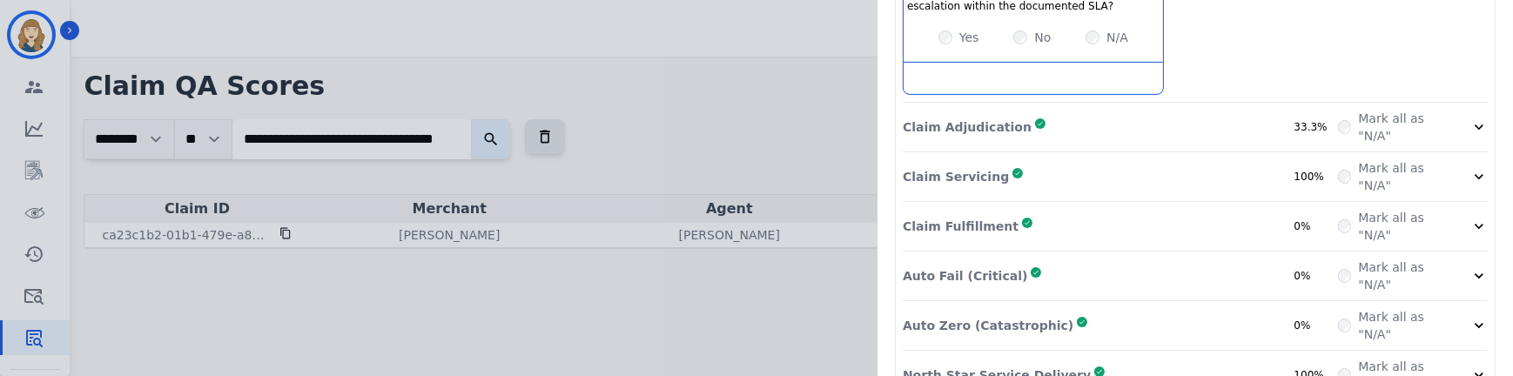
click at [1302, 110] on div "Claim Adjudication Complete 33.3%" at bounding box center [1120, 127] width 435 height 35
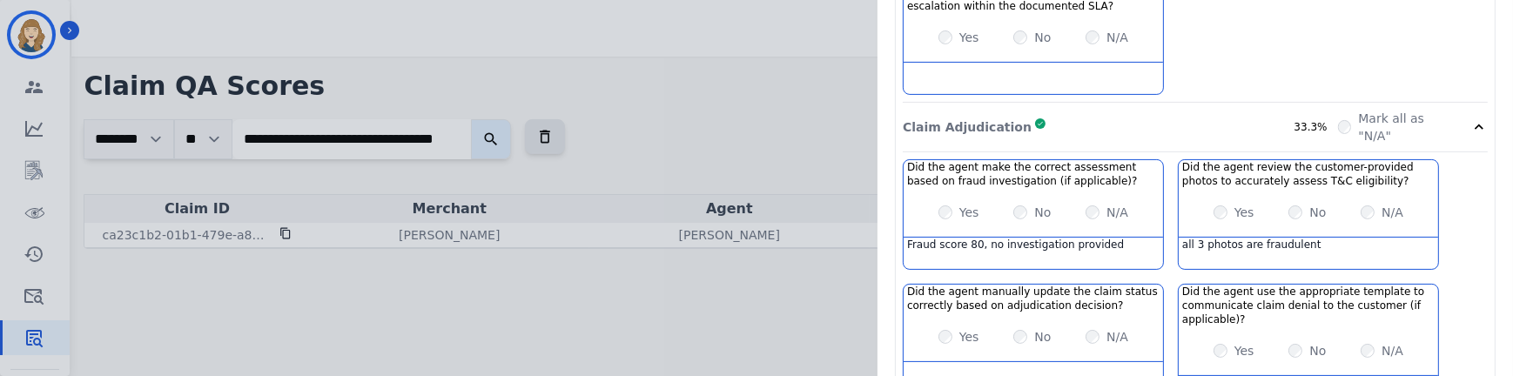
click at [1302, 110] on div "Claim Adjudication Complete 33.3%" at bounding box center [1120, 127] width 435 height 35
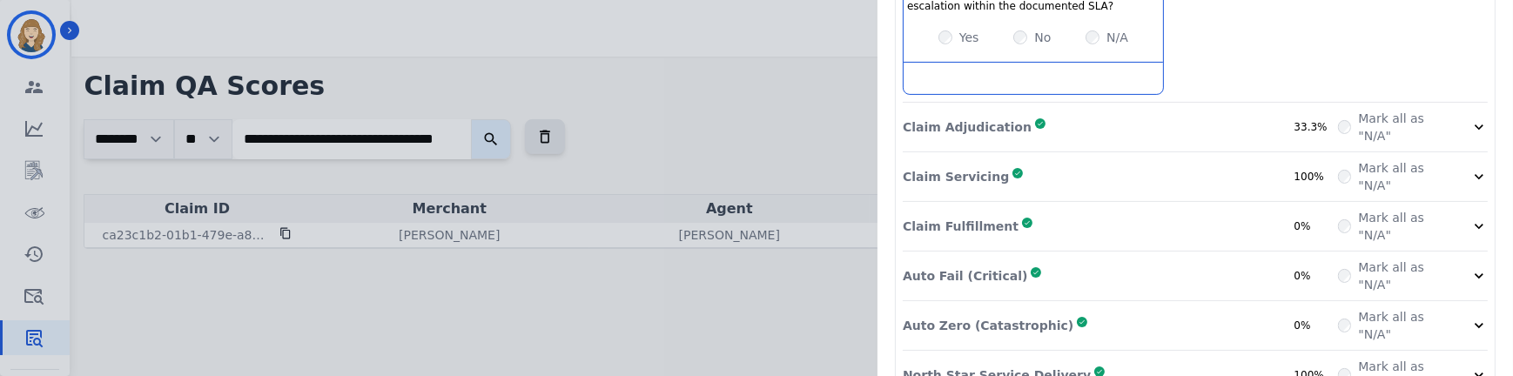
click at [1305, 117] on div "33.3%" at bounding box center [1316, 127] width 44 height 14
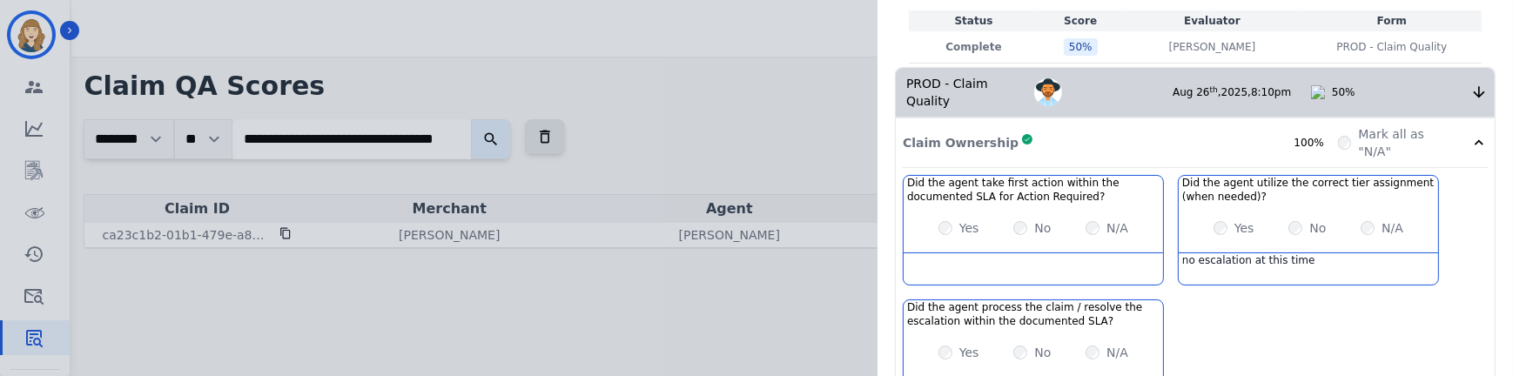
scroll to position [252, 0]
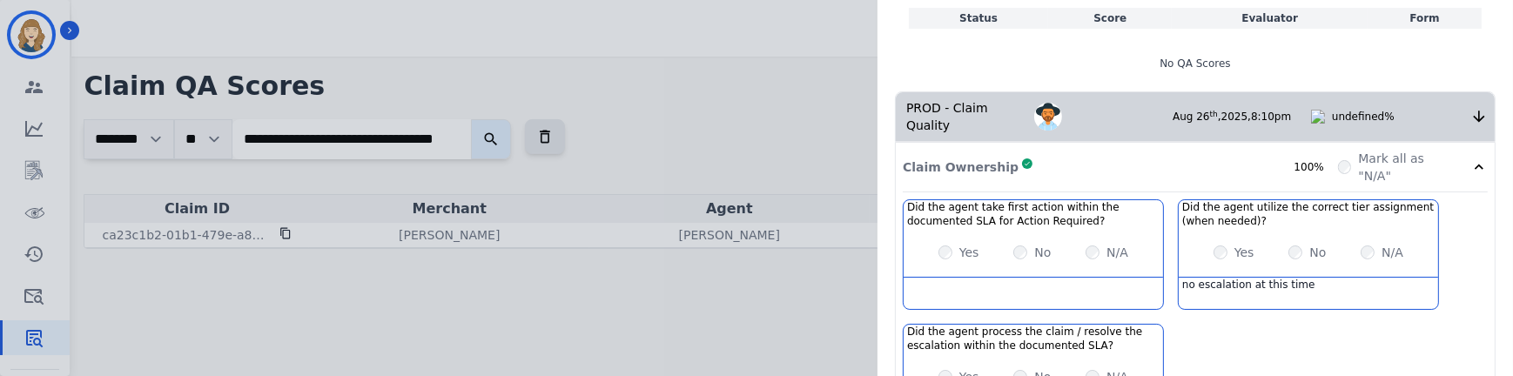
click at [1128, 116] on div "[PERSON_NAME]" at bounding box center [1103, 117] width 138 height 28
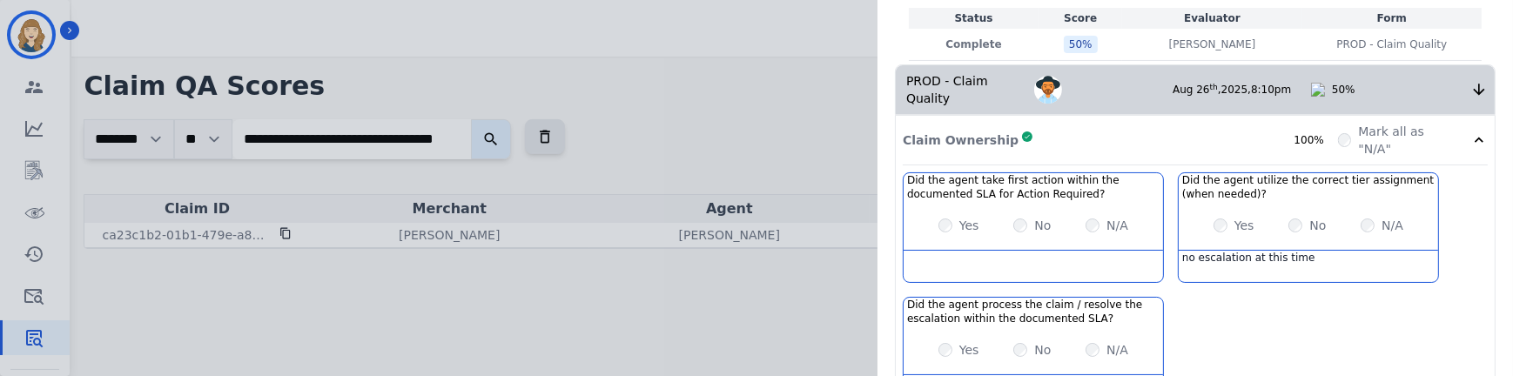
click at [1113, 117] on div "Claim Ownership Complete 100%" at bounding box center [1120, 140] width 435 height 35
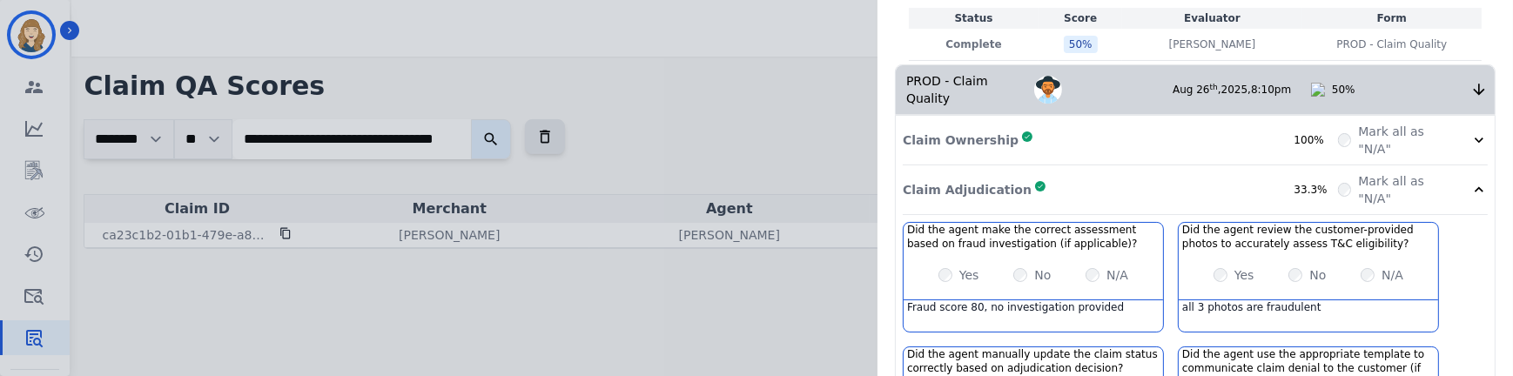
click at [1118, 117] on div "Claim Adjudication Complete 33.3%" at bounding box center [1120, 189] width 435 height 35
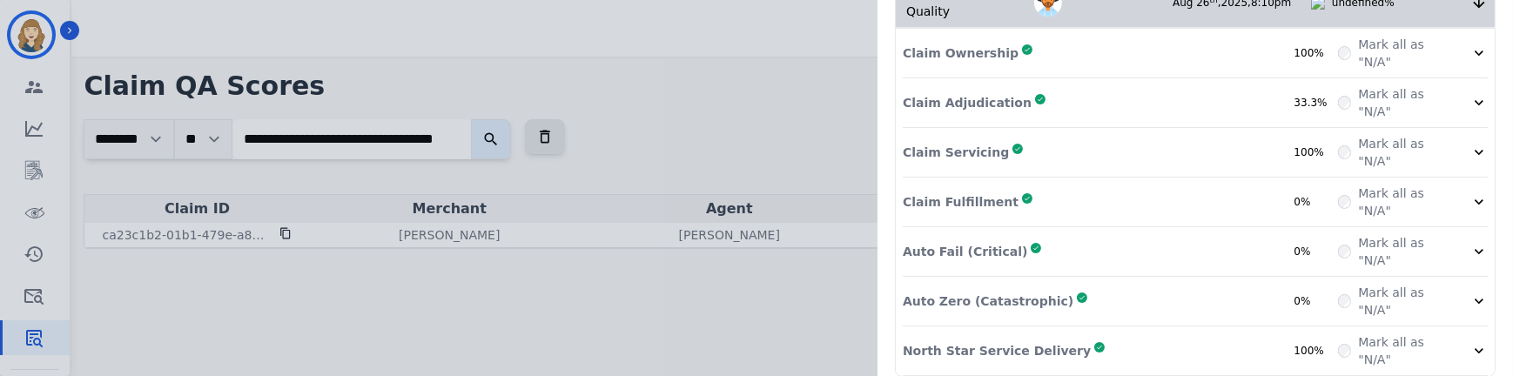
scroll to position [339, 0]
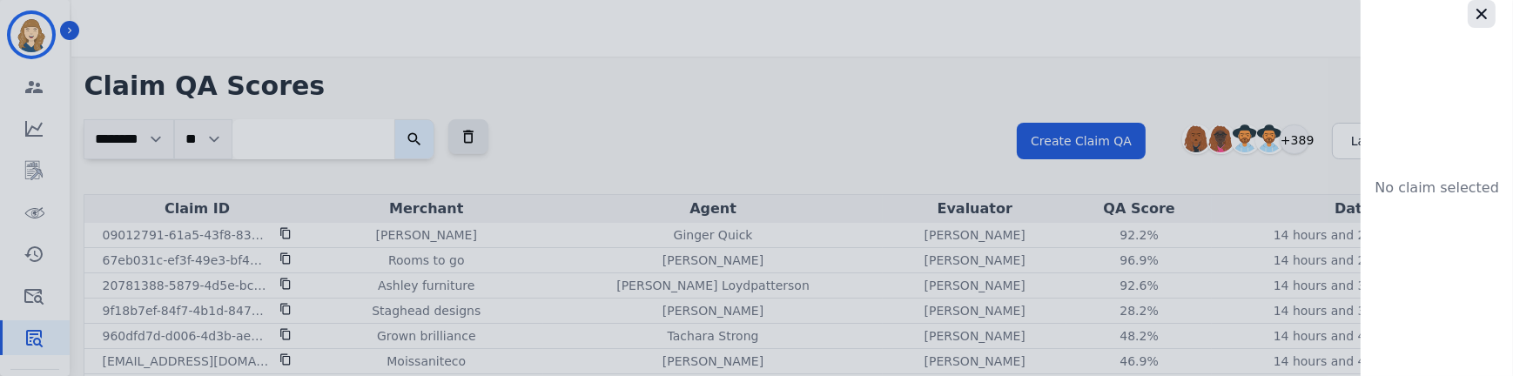
click at [1470, 18] on button "button" at bounding box center [1481, 14] width 28 height 28
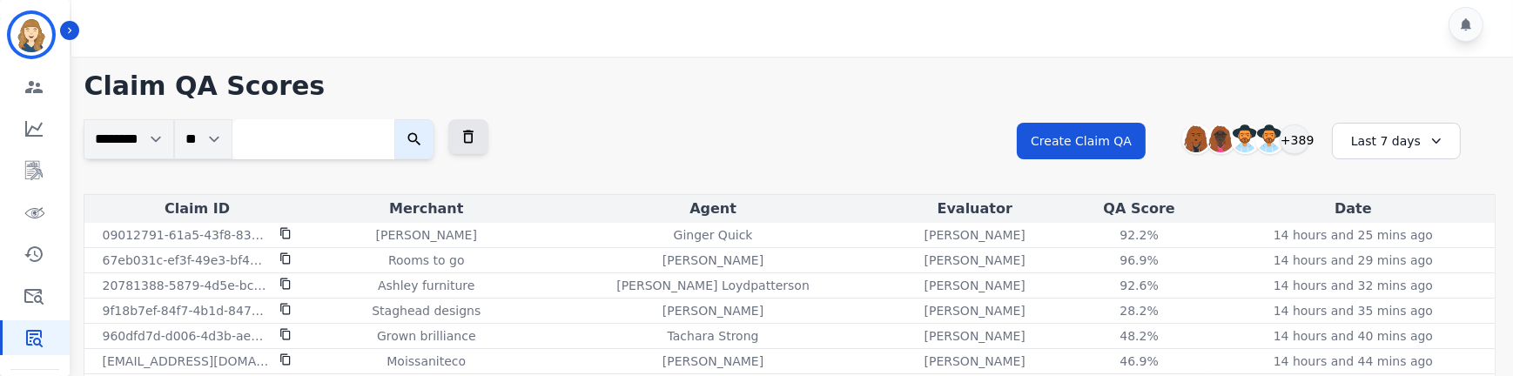
click at [324, 117] on input "search" at bounding box center [313, 139] width 162 height 40
paste input "**********"
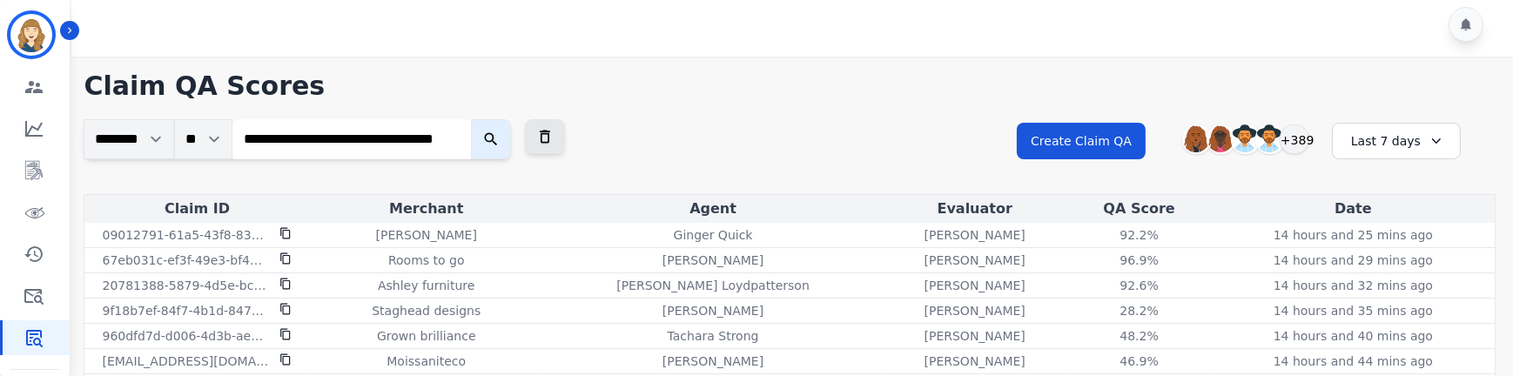
type input "**********"
click at [471, 117] on button "submit" at bounding box center [491, 139] width 40 height 40
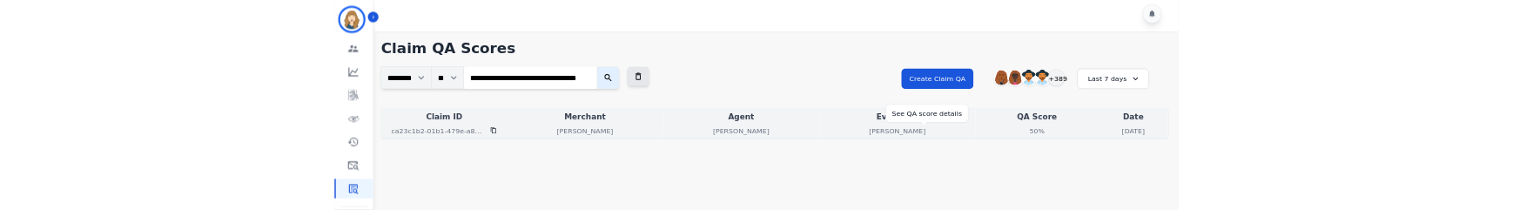
scroll to position [0, 0]
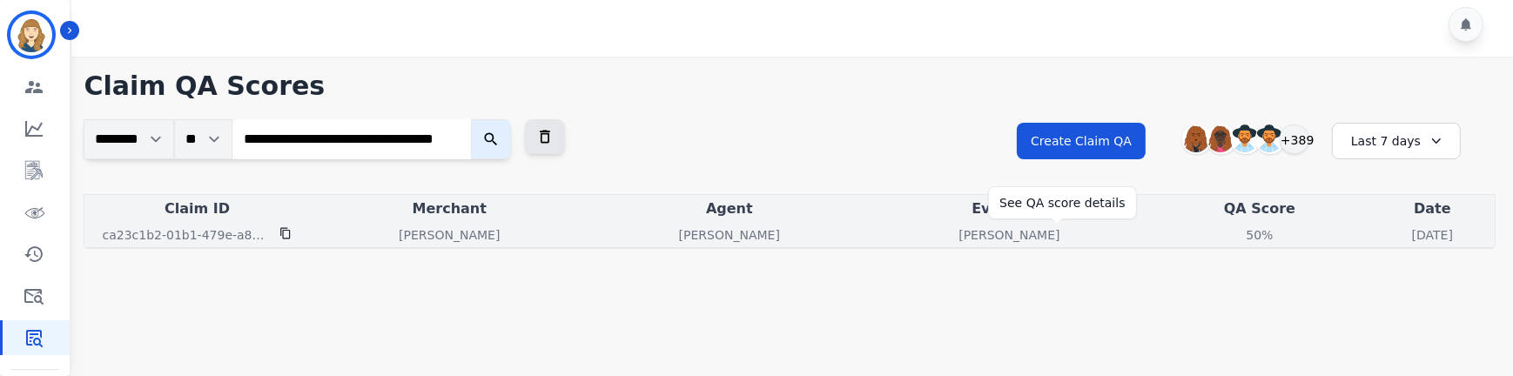
click at [1220, 117] on div "50%" at bounding box center [1259, 234] width 78 height 17
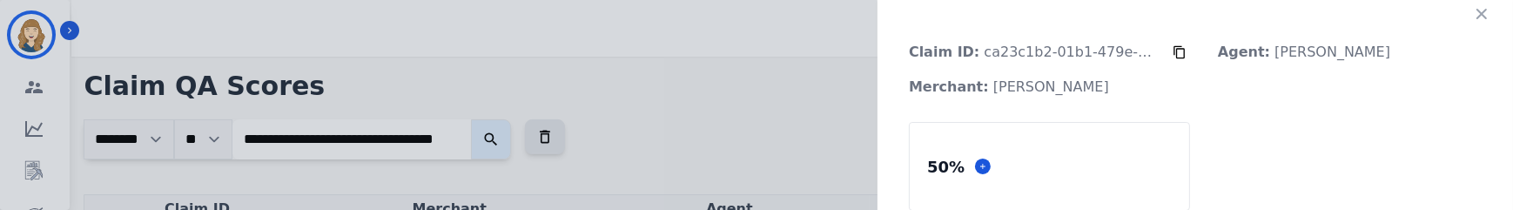
scroll to position [122, 0]
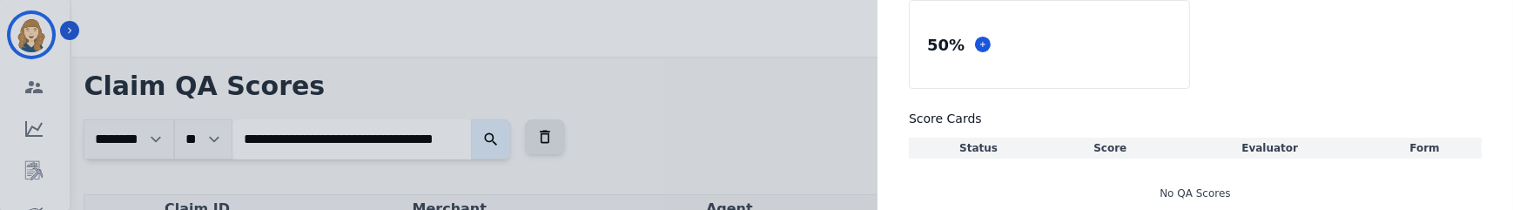
click at [1161, 117] on div "No QA Scores" at bounding box center [1195, 193] width 573 height 49
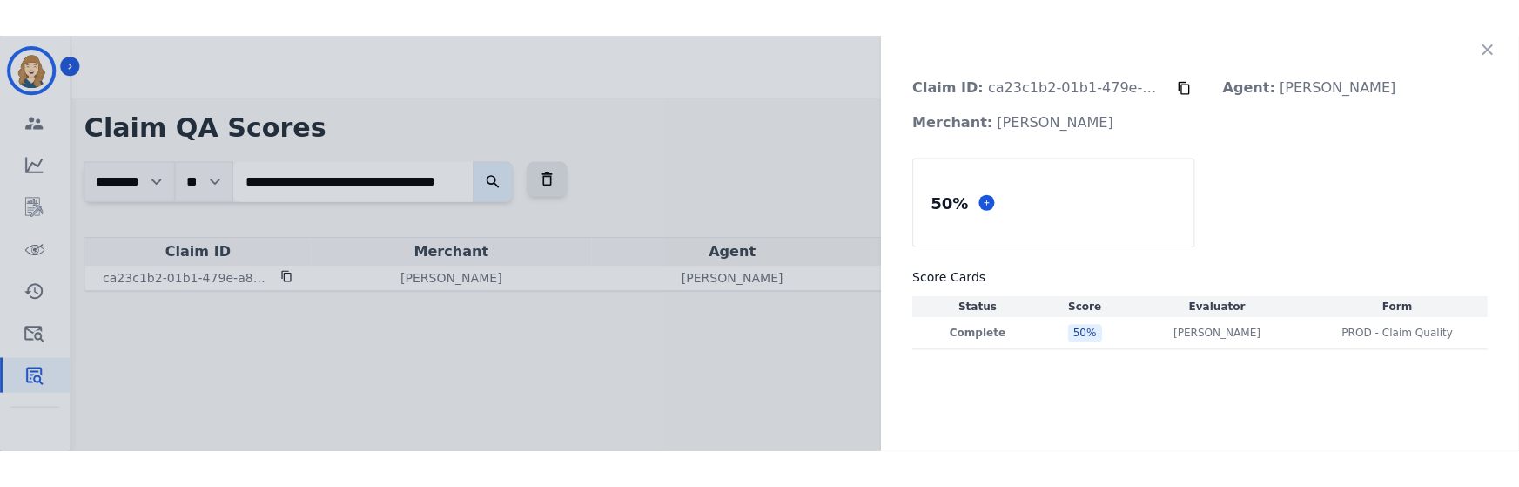
scroll to position [0, 0]
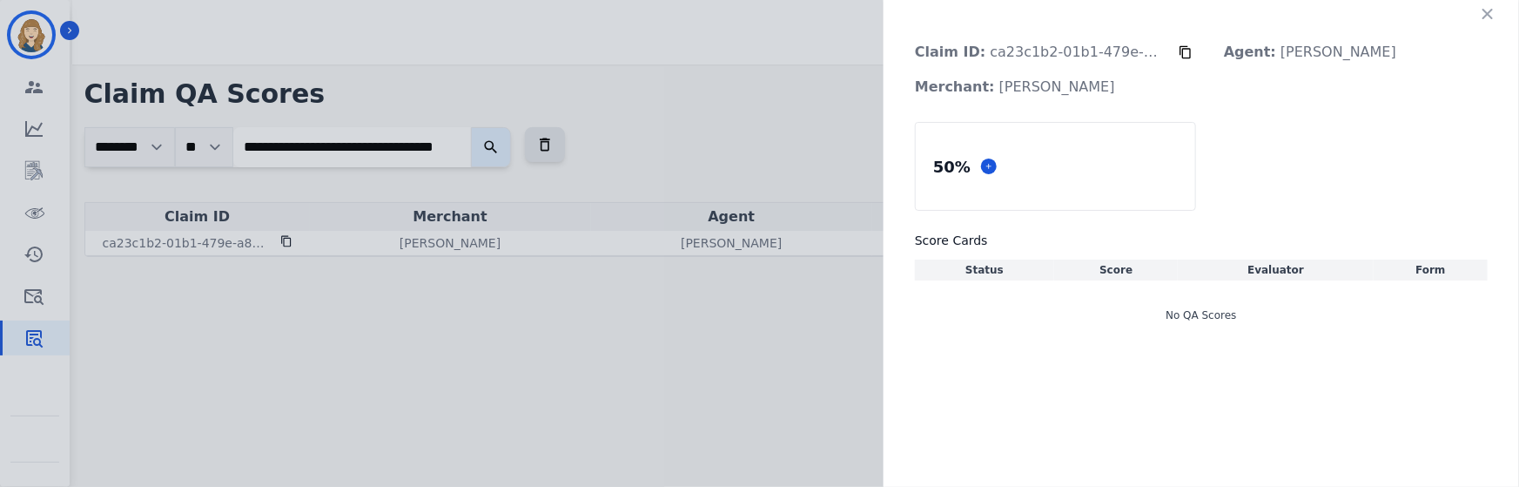
click at [1172, 117] on div "No QA Scores" at bounding box center [1201, 315] width 573 height 49
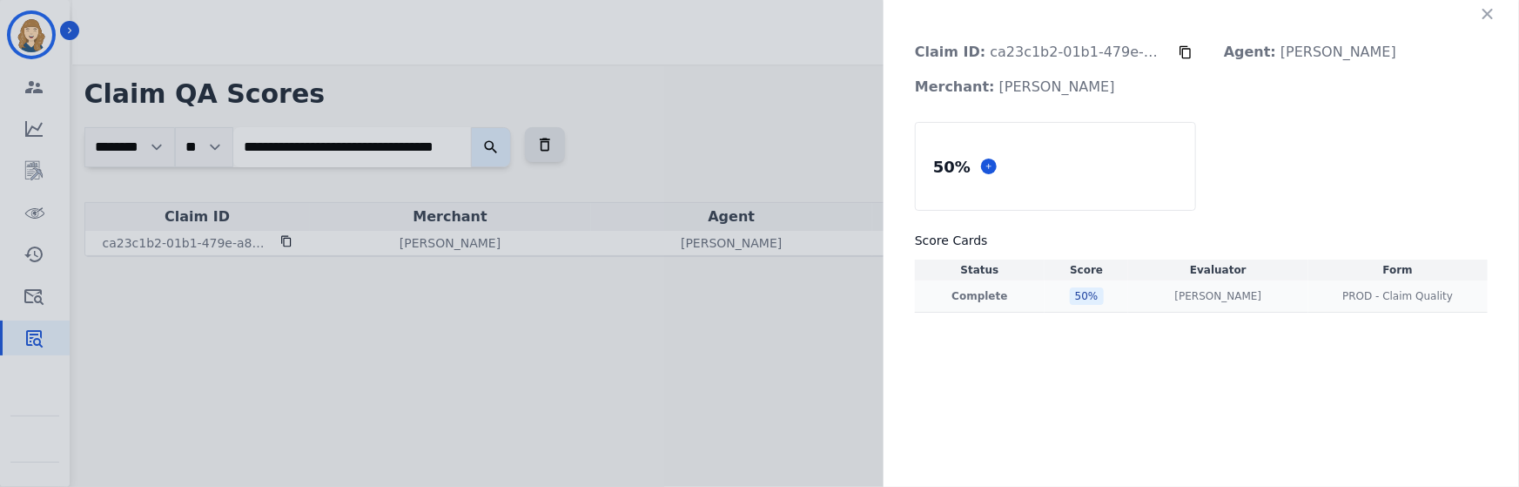
click at [1131, 117] on div "[PERSON_NAME] [PERSON_NAME]" at bounding box center [1217, 296] width 172 height 14
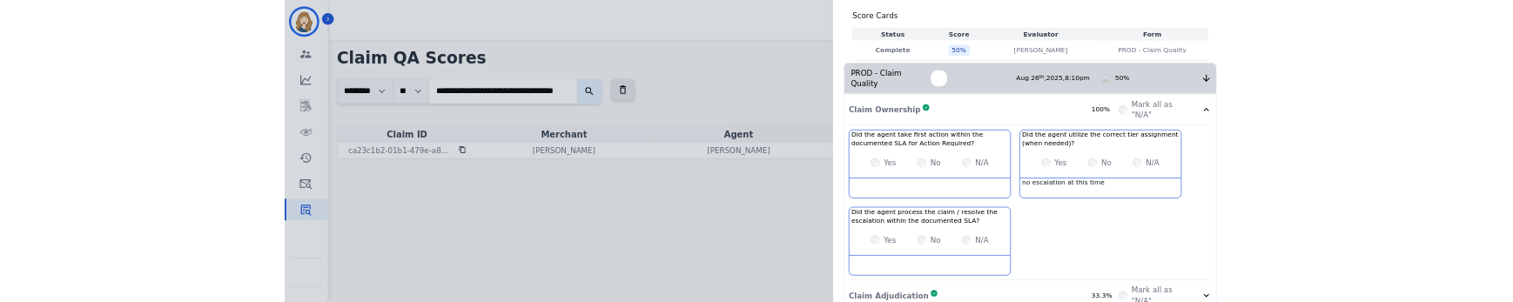
scroll to position [223, 0]
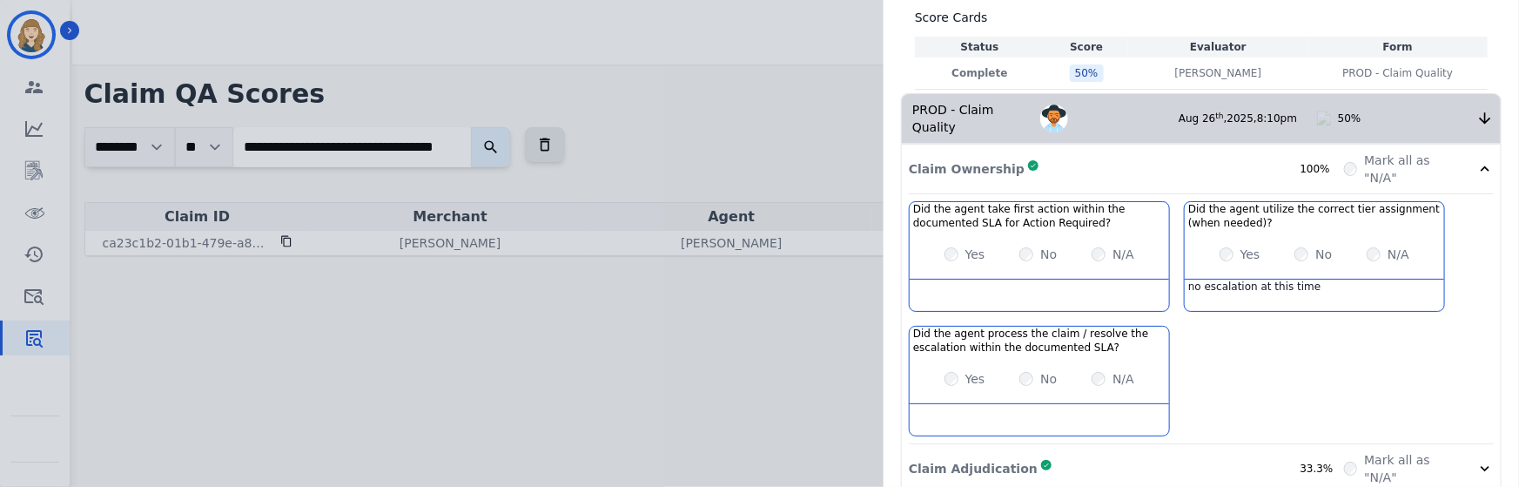
click at [1108, 117] on div "Claim Ownership Complete 100%" at bounding box center [1126, 168] width 435 height 35
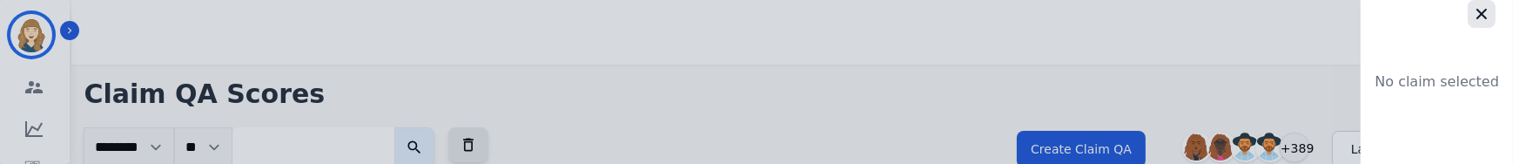
click at [1488, 7] on icon "button" at bounding box center [1481, 13] width 17 height 17
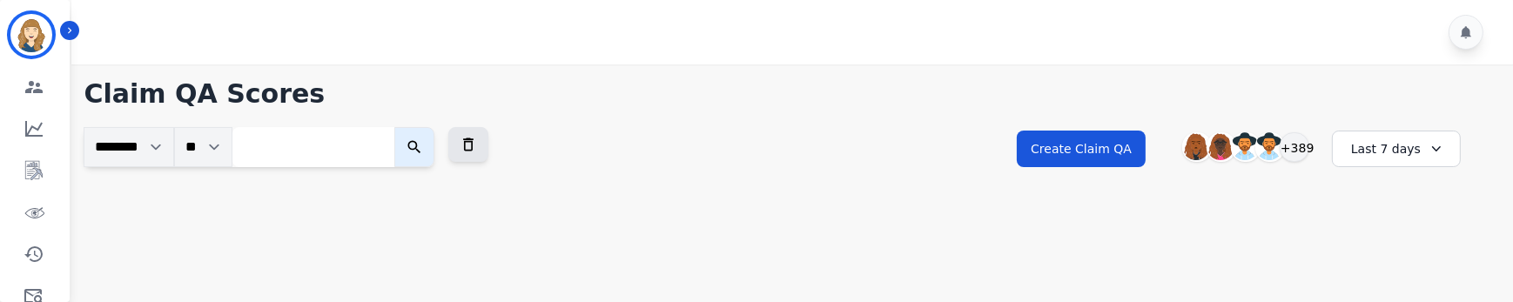
click at [329, 117] on input "search" at bounding box center [313, 147] width 162 height 40
paste input "**********"
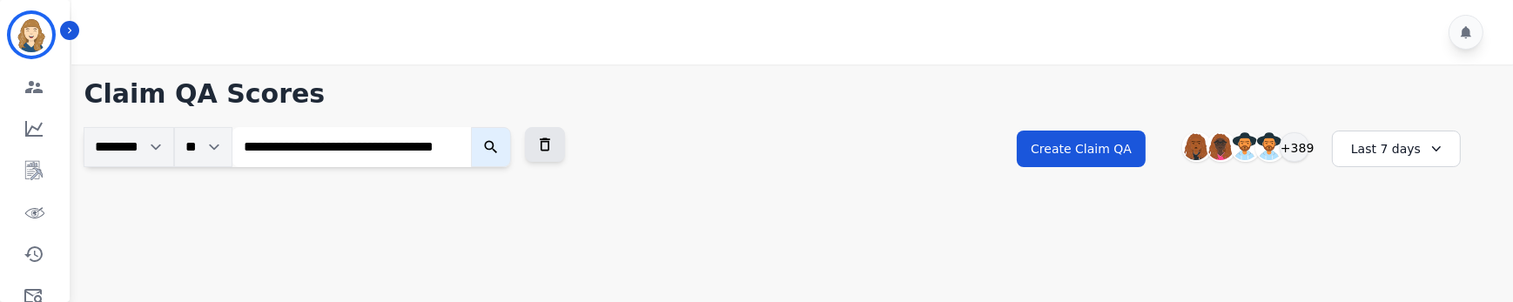
type input "**********"
click at [471, 117] on button "submit" at bounding box center [491, 147] width 40 height 40
click at [498, 117] on icon "submit" at bounding box center [491, 147] width 13 height 13
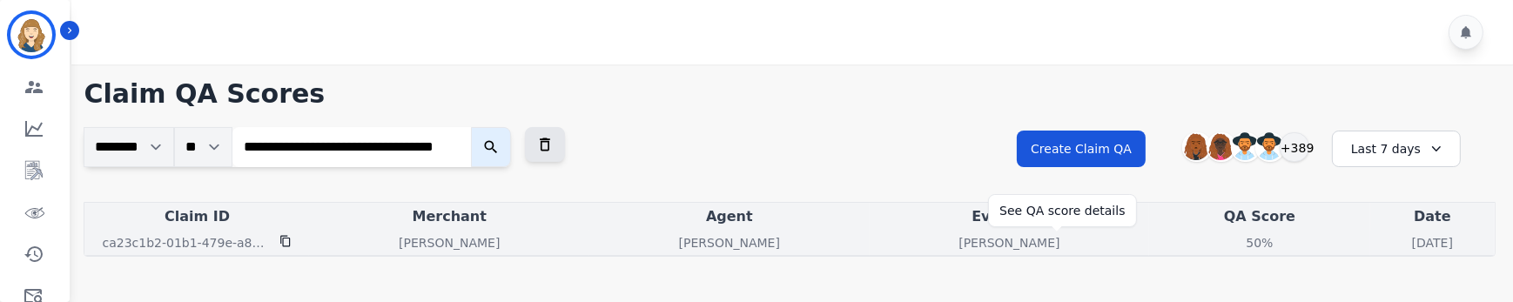
click at [1220, 117] on div "50%" at bounding box center [1259, 242] width 78 height 17
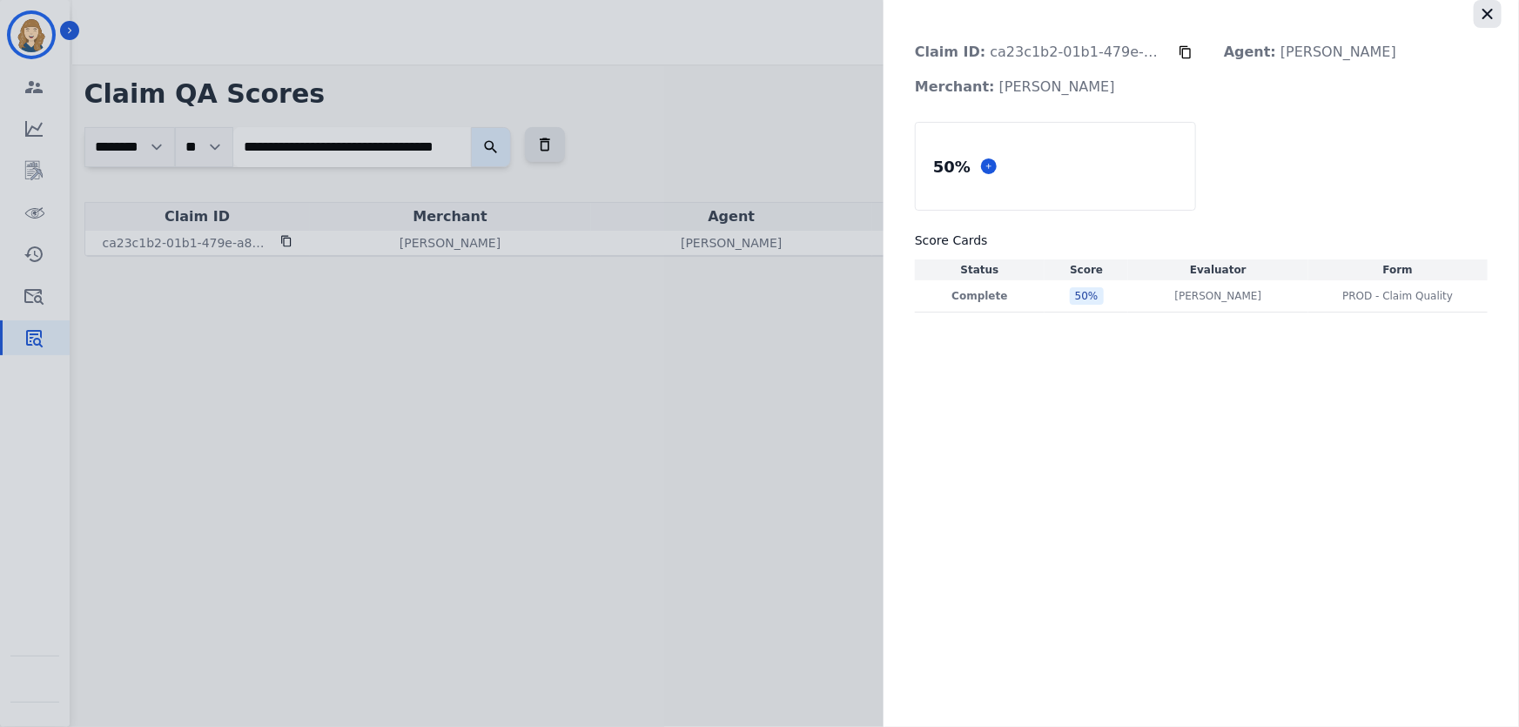
click at [1490, 13] on icon "button" at bounding box center [1487, 13] width 17 height 17
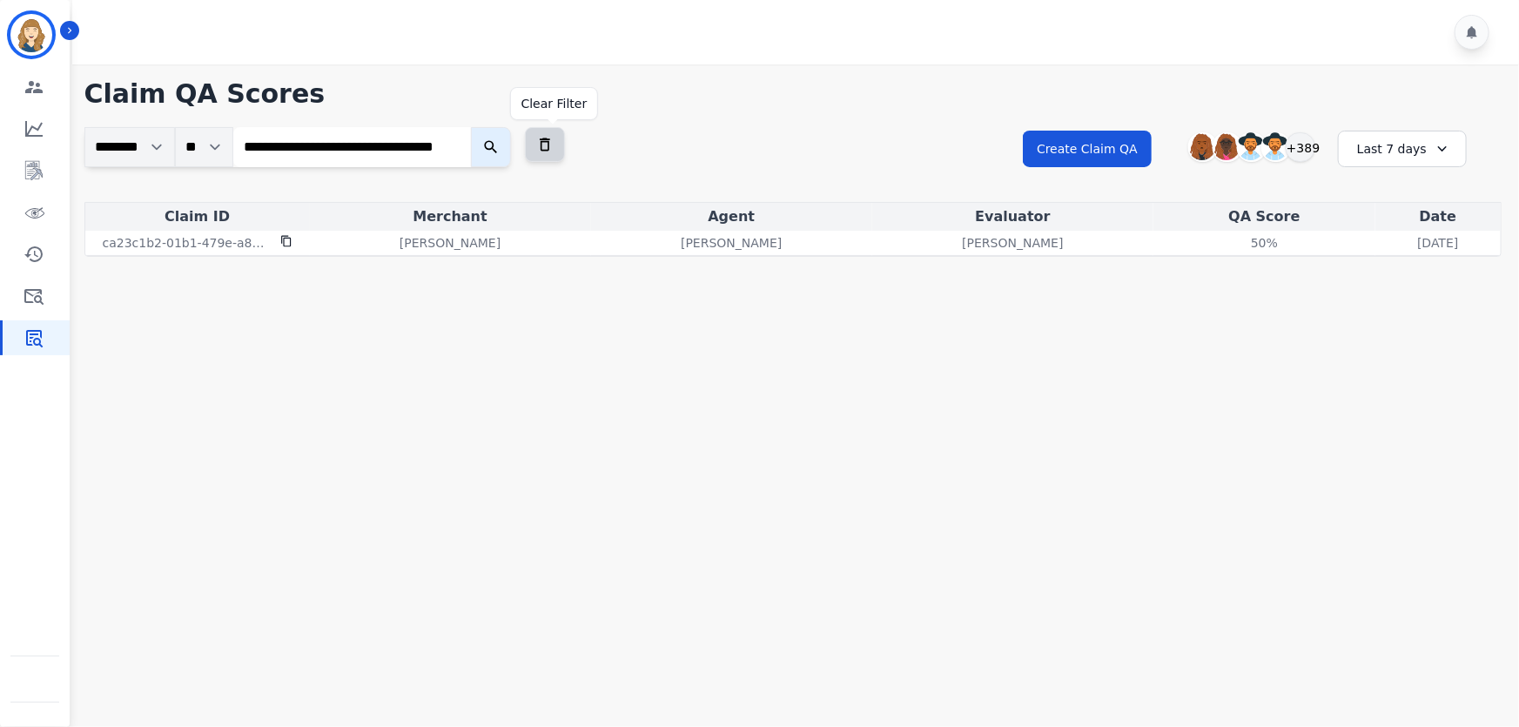
click at [554, 117] on icon at bounding box center [544, 144] width 17 height 17
